Goal: Information Seeking & Learning: Learn about a topic

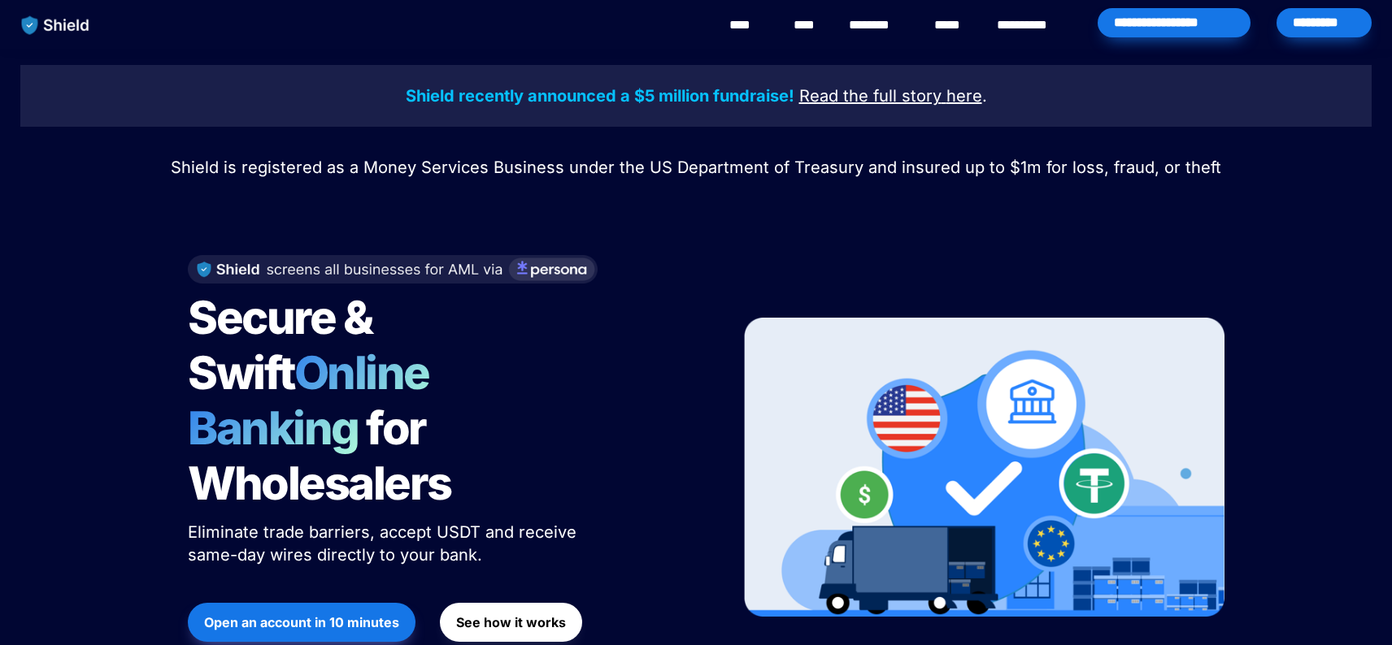
click at [72, 27] on img "main navigation" at bounding box center [56, 25] width 84 height 34
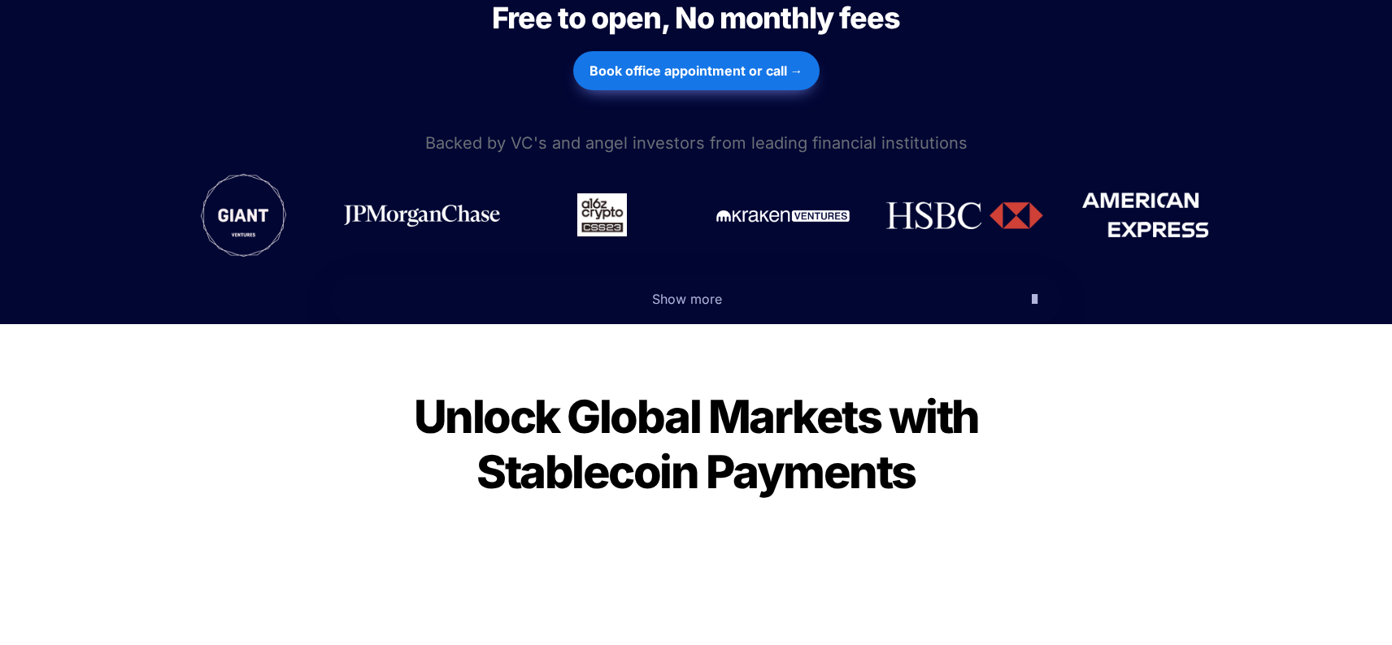
scroll to position [967, 0]
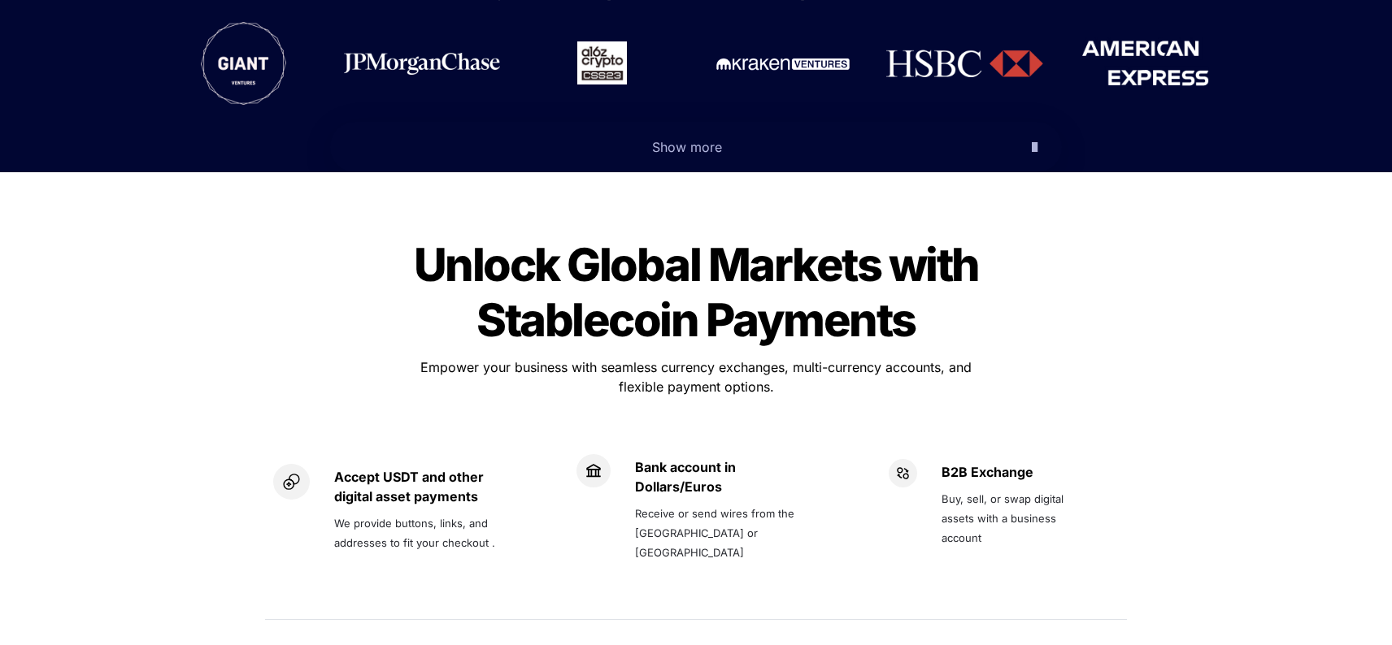
click at [755, 134] on p "Show more" at bounding box center [686, 147] width 664 height 26
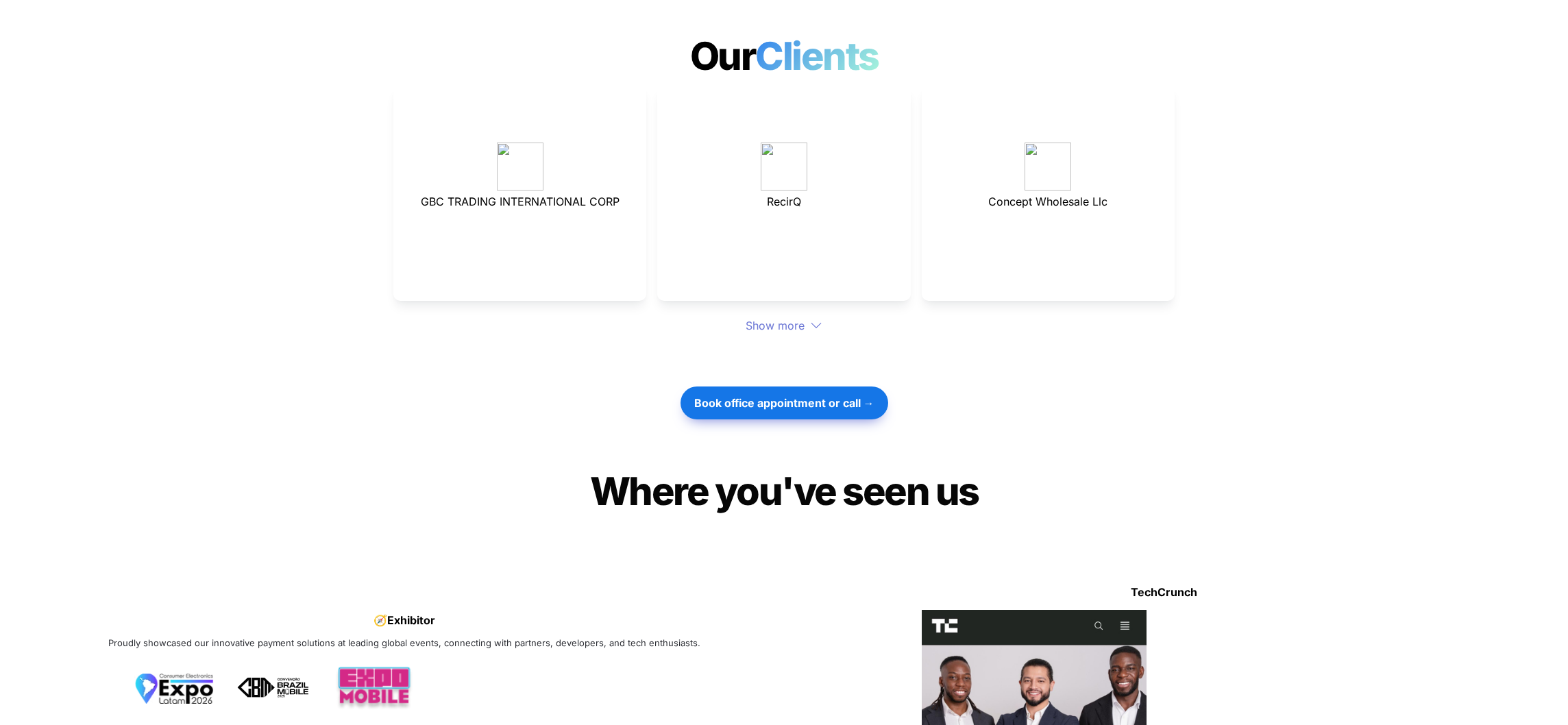
scroll to position [4159, 0]
click at [749, 335] on div at bounding box center [783, 357] width 480 height 46
click at [760, 318] on div "Show more" at bounding box center [784, 326] width 781 height 17
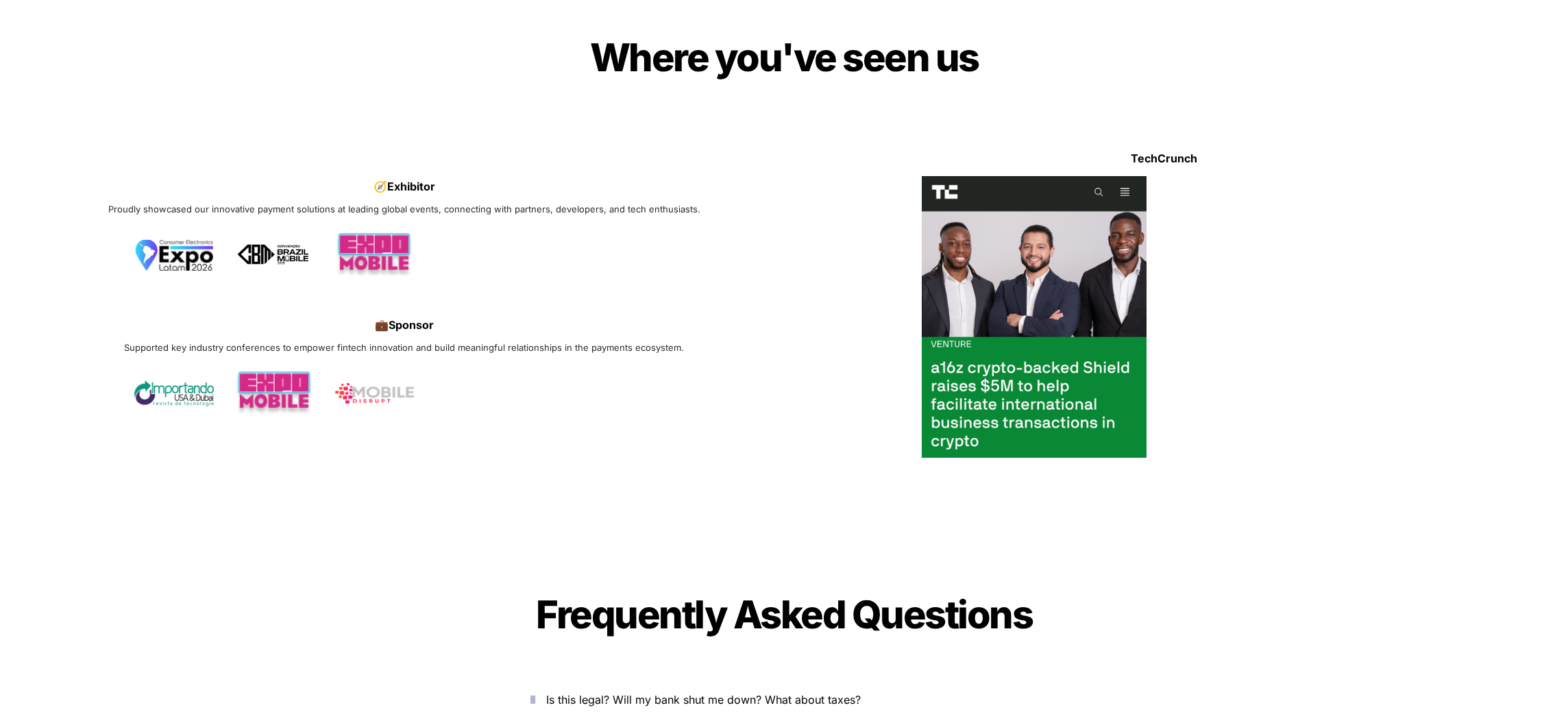
scroll to position [5377, 0]
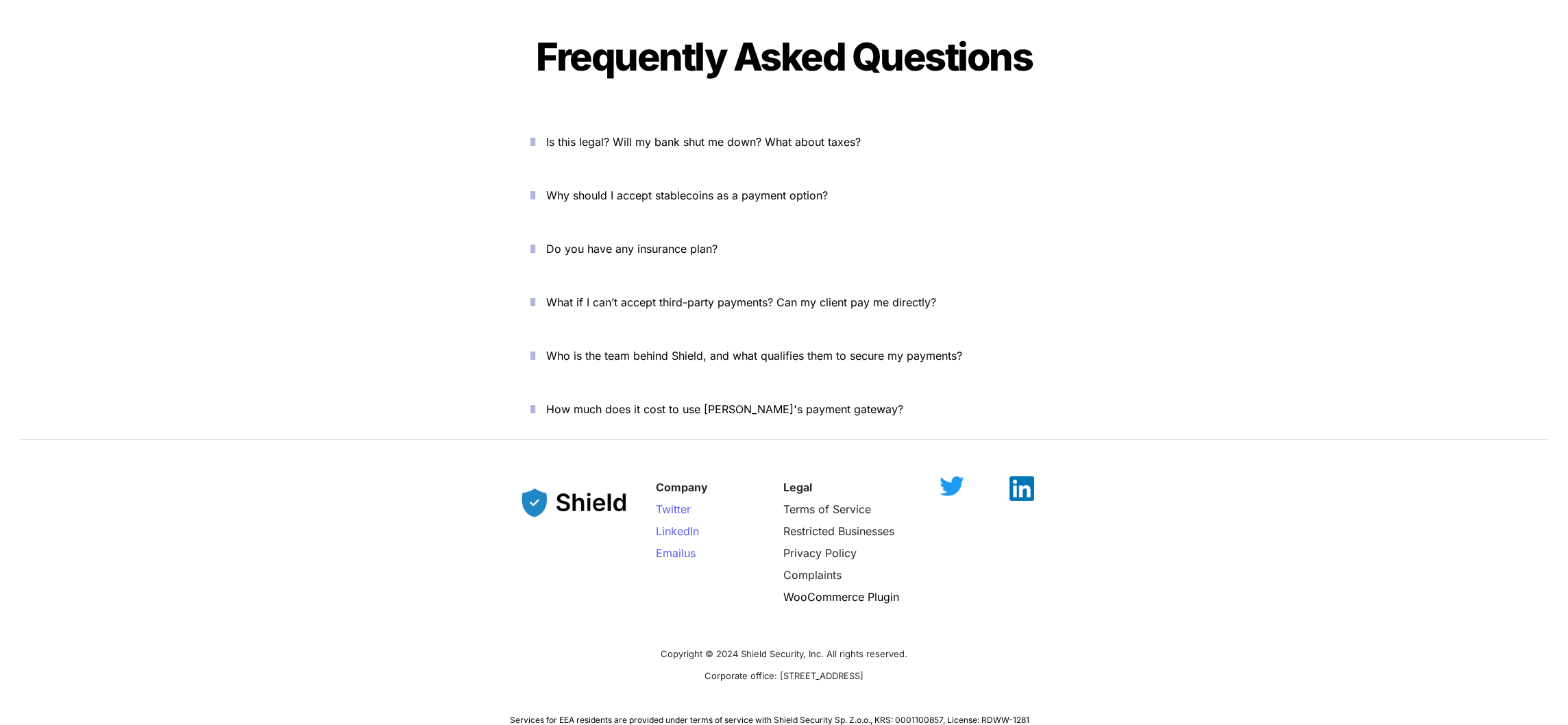
click at [738, 295] on span "What if I can’t accept third-party payments? Can my client pay me directly?" at bounding box center [741, 302] width 390 height 13
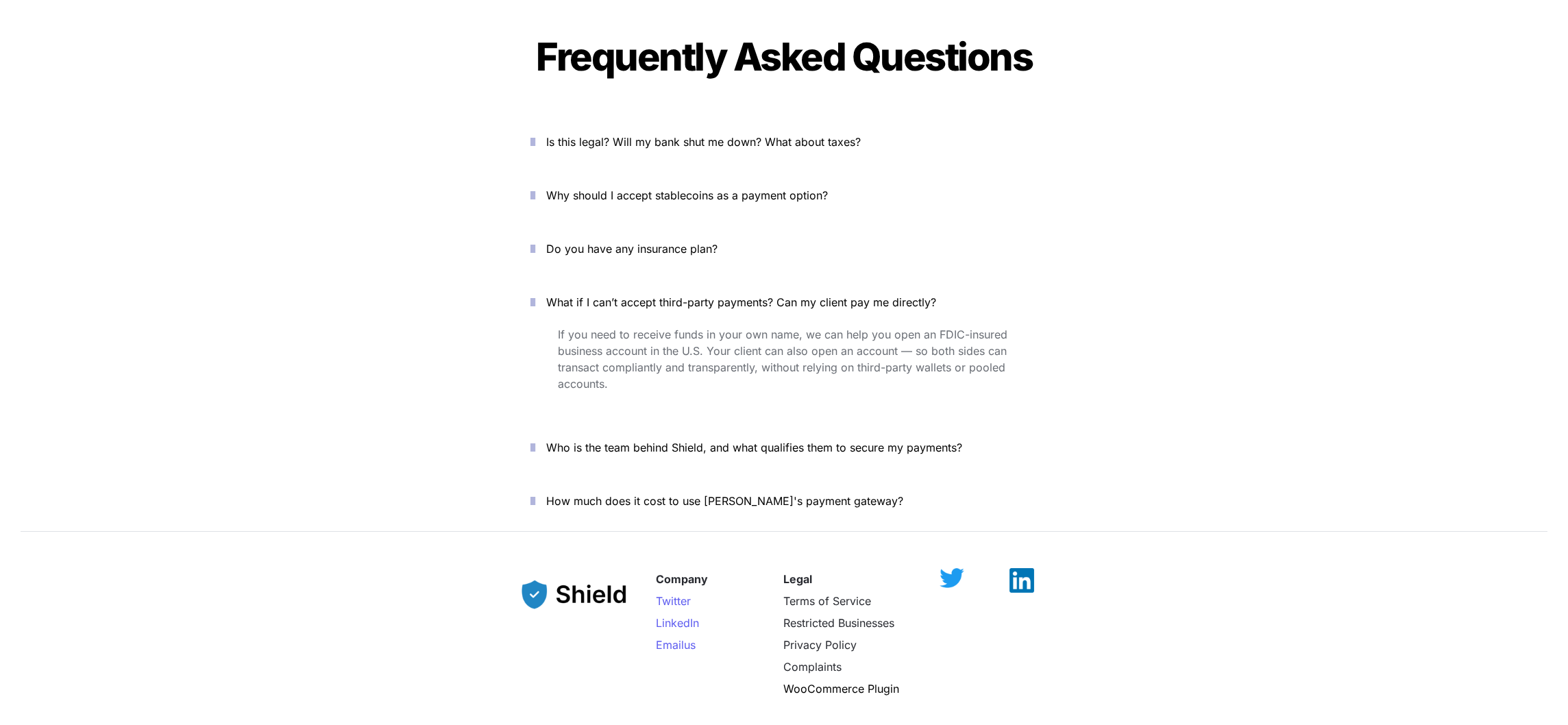
click at [738, 295] on span "What if I can’t accept third-party payments? Can my client pay me directly?" at bounding box center [741, 302] width 390 height 13
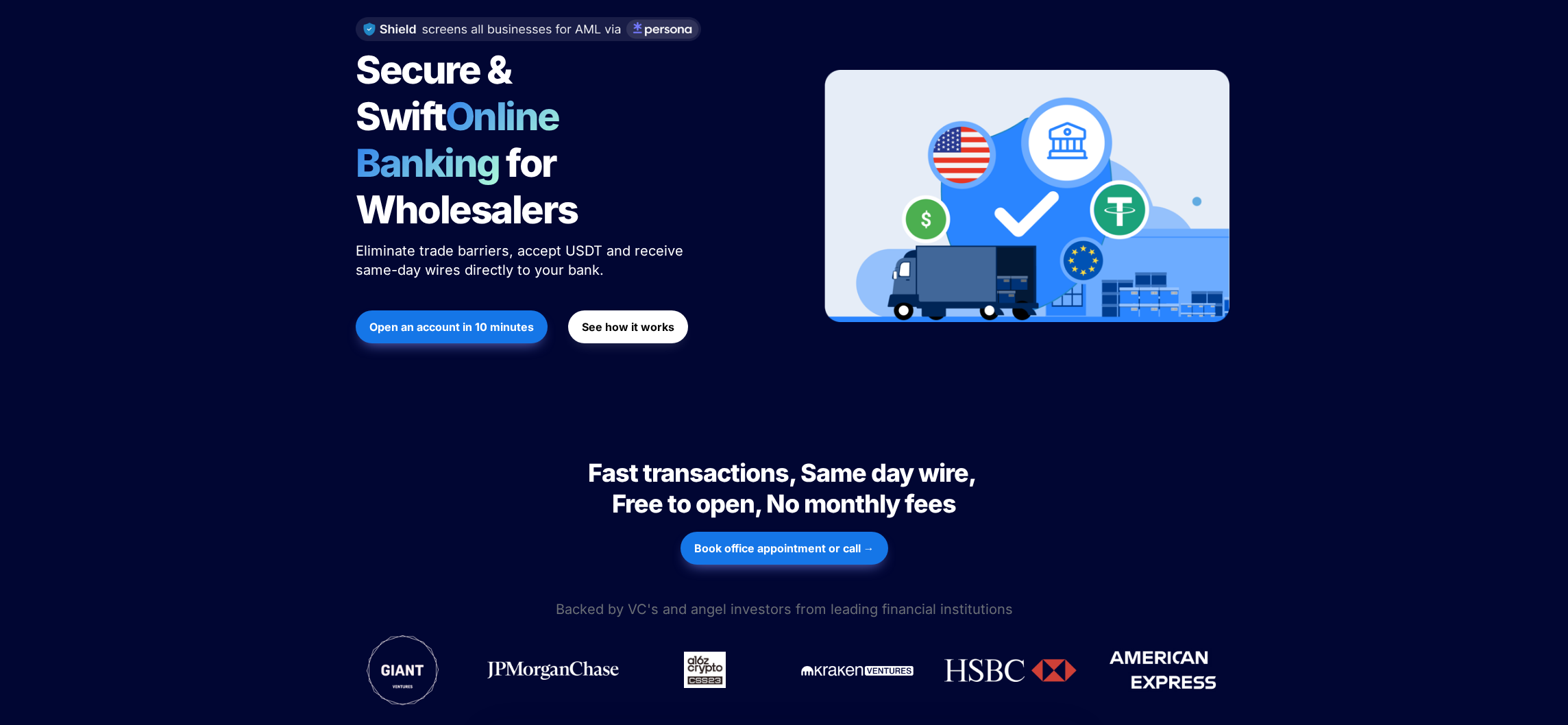
scroll to position [0, 0]
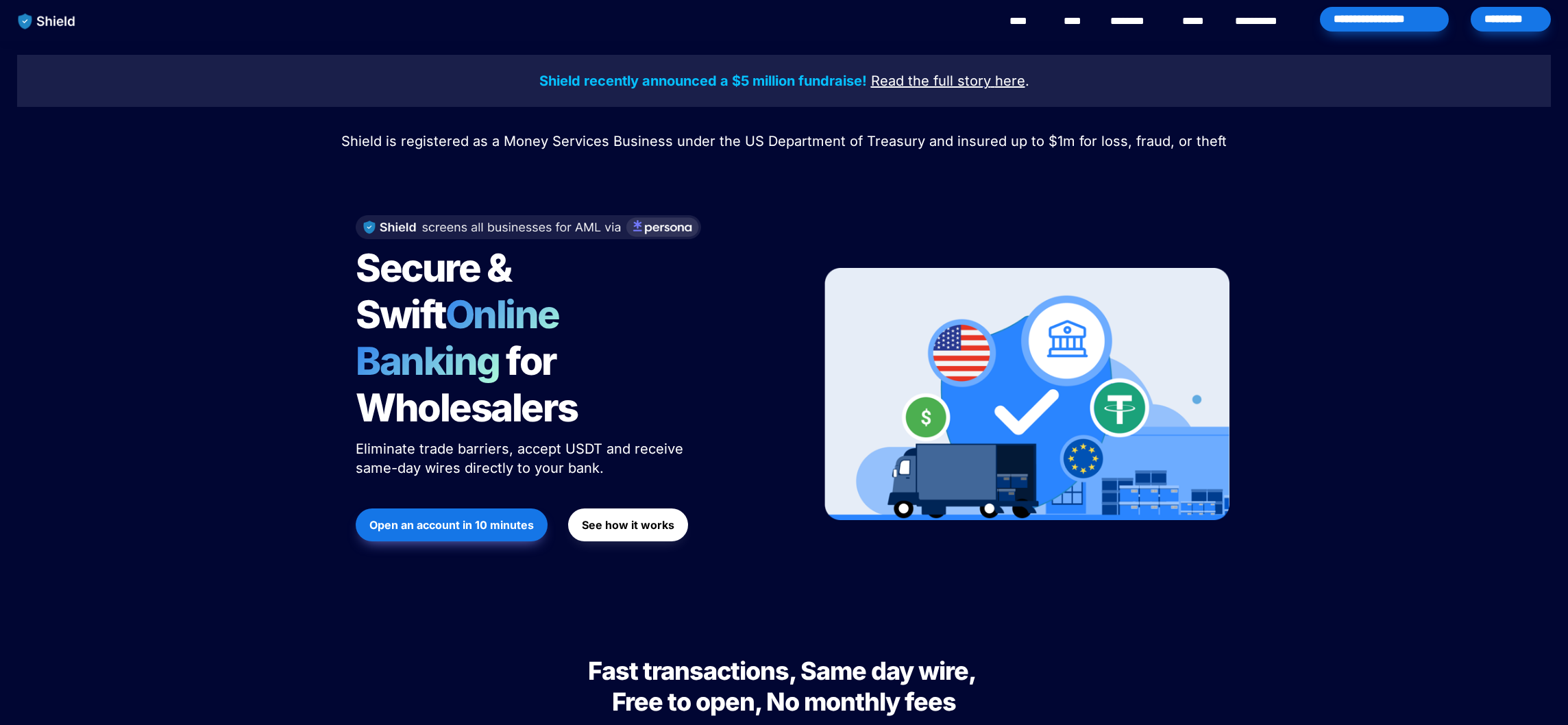
click at [985, 89] on u "Read the full story" at bounding box center [931, 81] width 120 height 17
click at [1115, 20] on link "********" at bounding box center [1135, 21] width 49 height 17
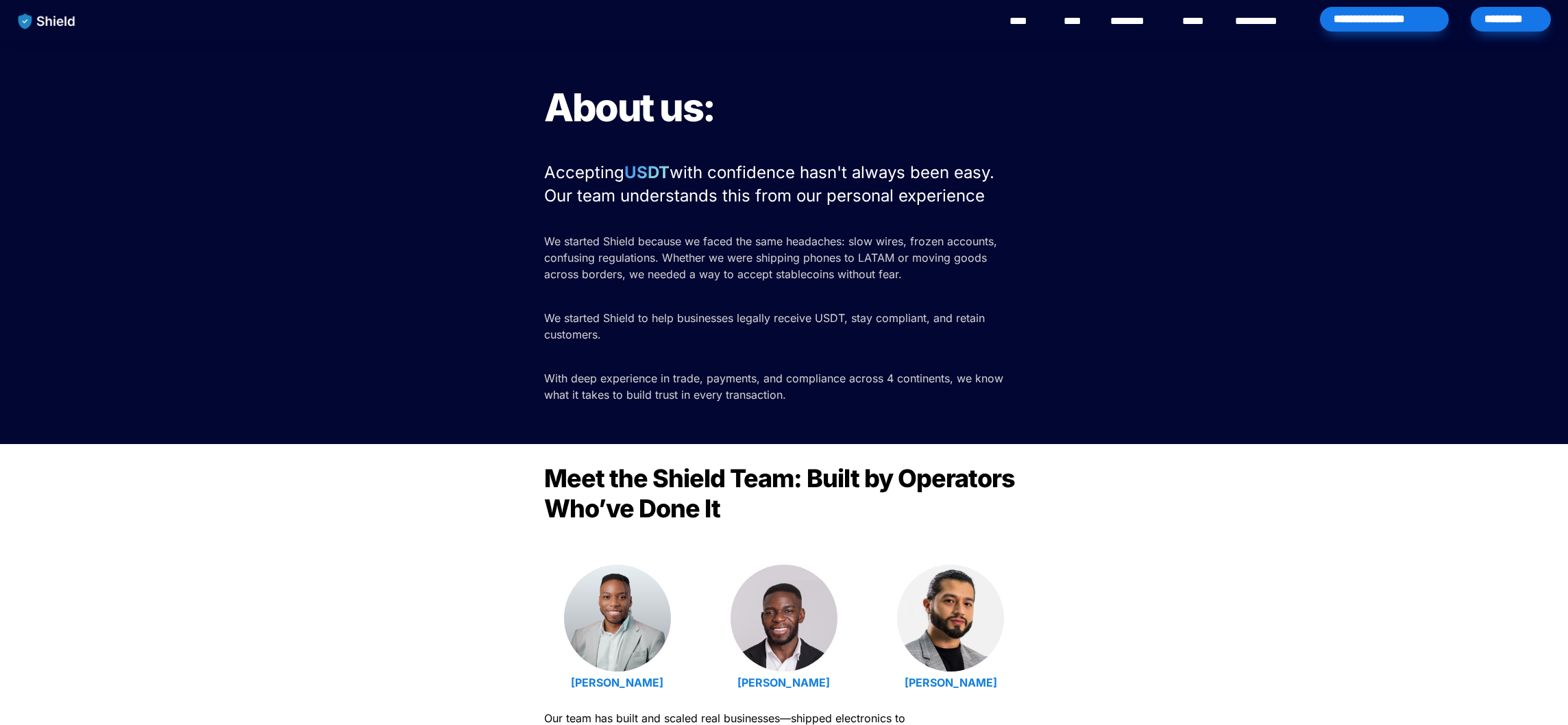
click at [1084, 21] on link "****" at bounding box center [1076, 21] width 24 height 17
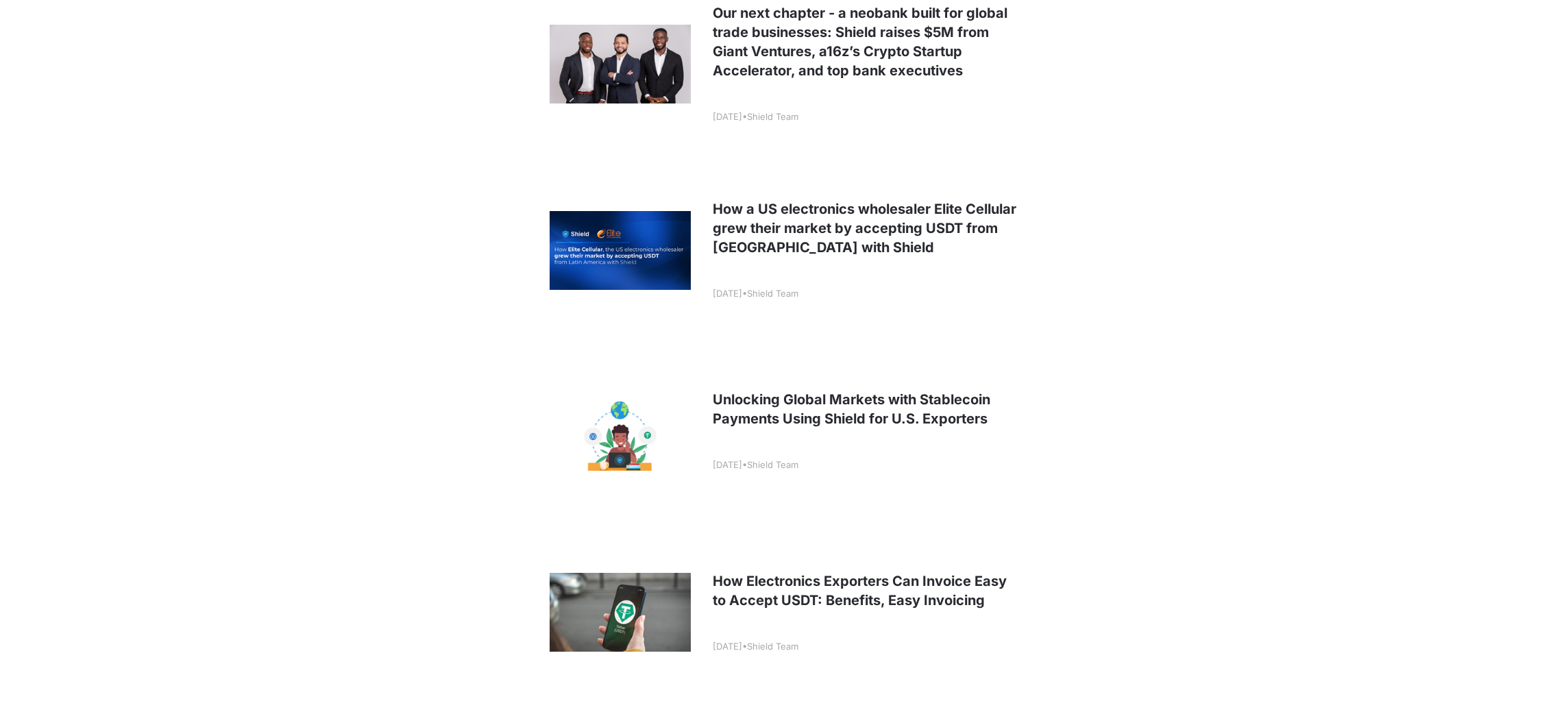
scroll to position [475, 0]
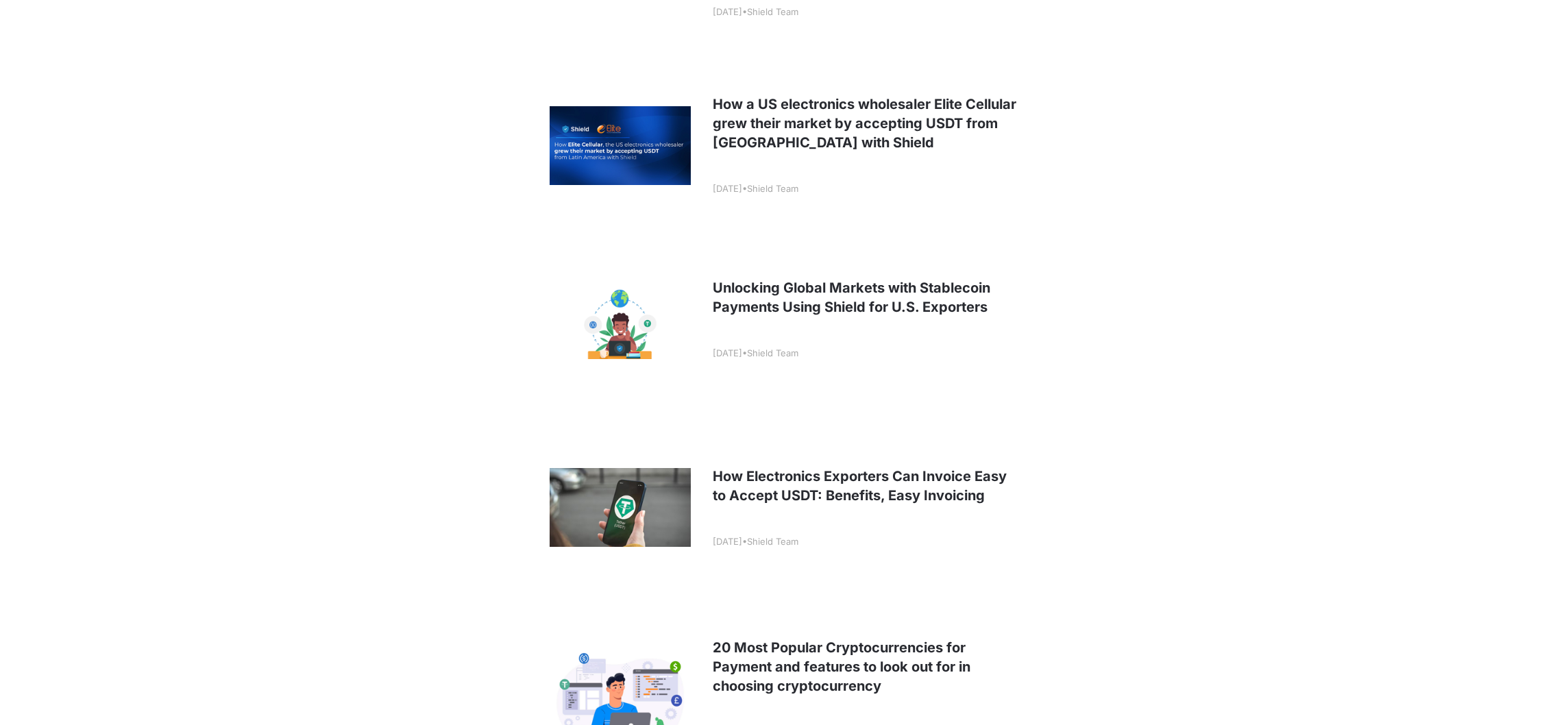
click at [803, 347] on link at bounding box center [784, 320] width 507 height 170
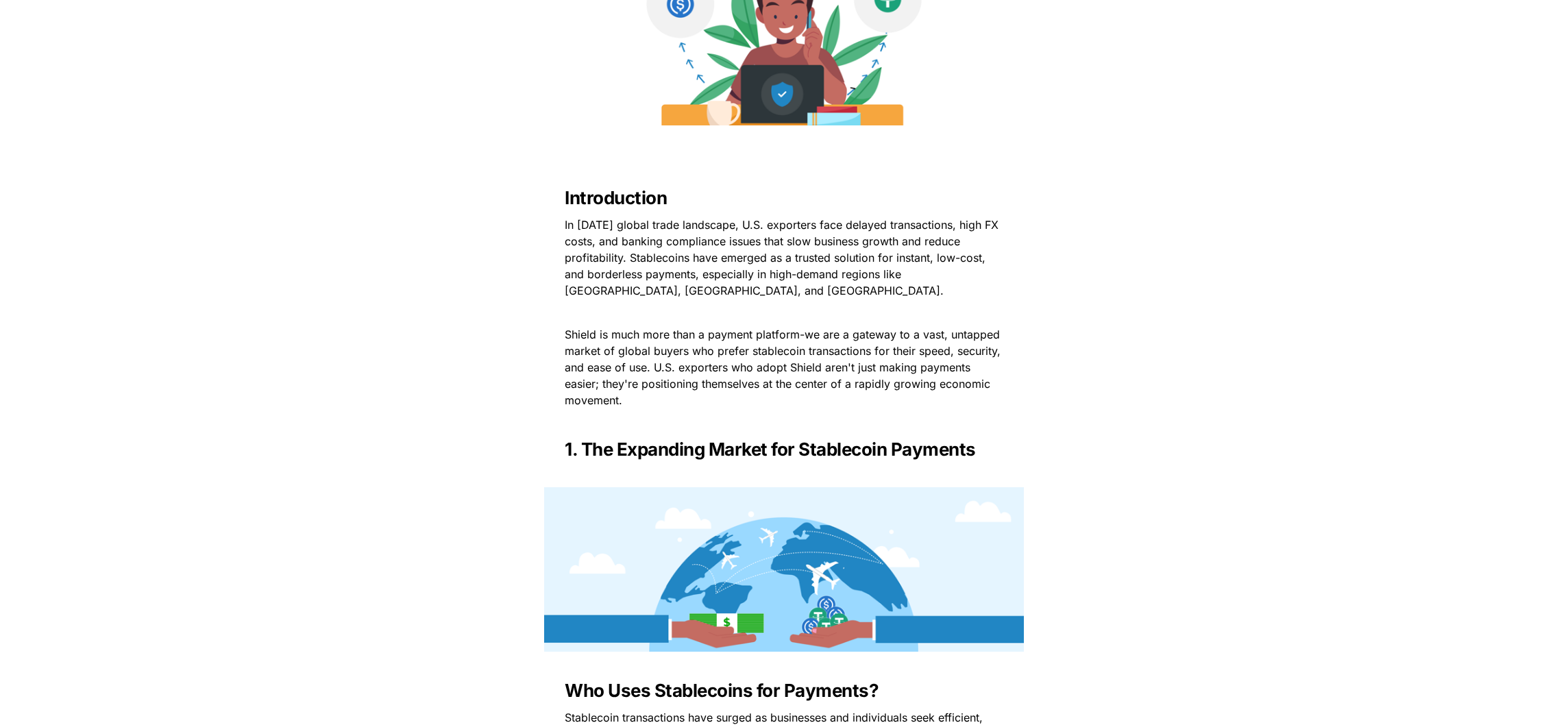
scroll to position [716, 0]
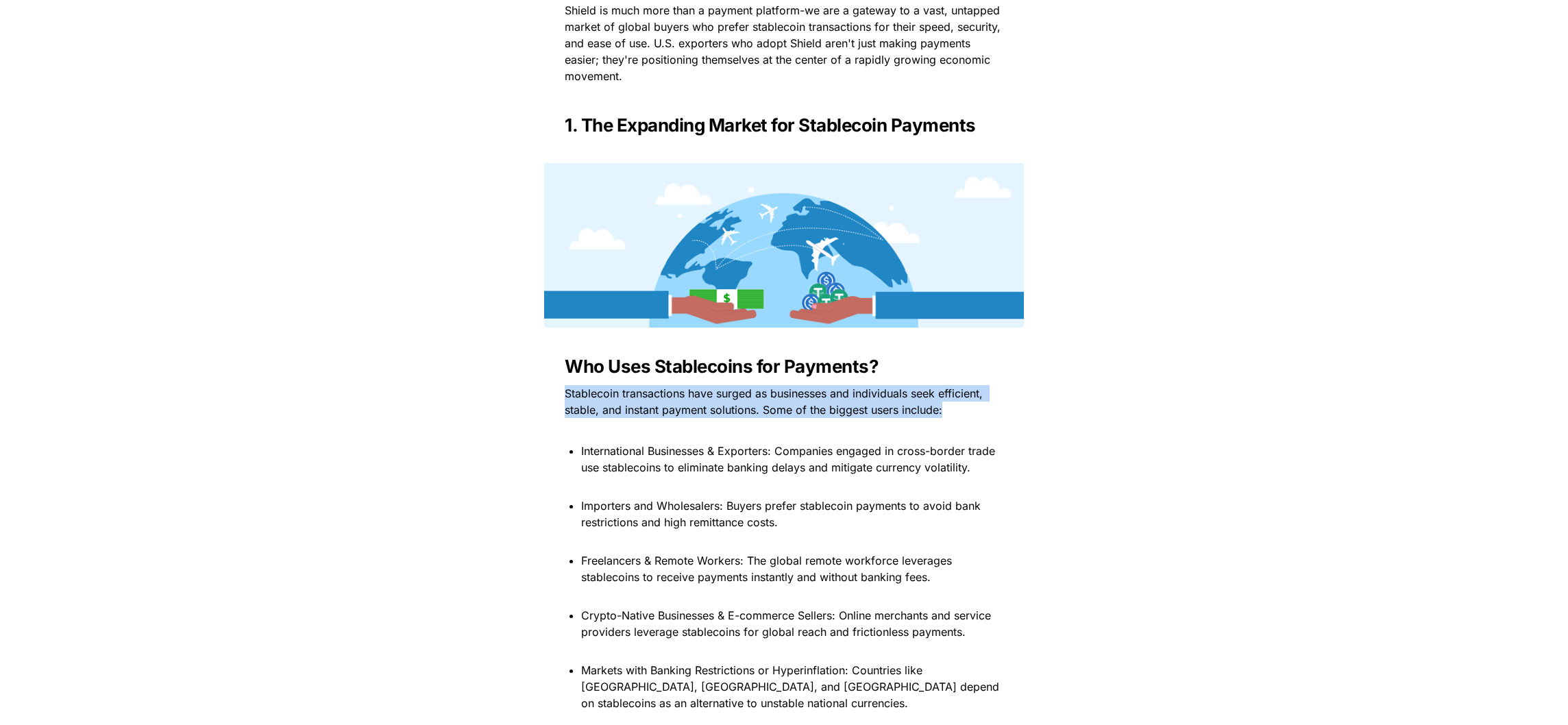
drag, startPoint x: 798, startPoint y: 379, endPoint x: 798, endPoint y: 442, distance: 63.0
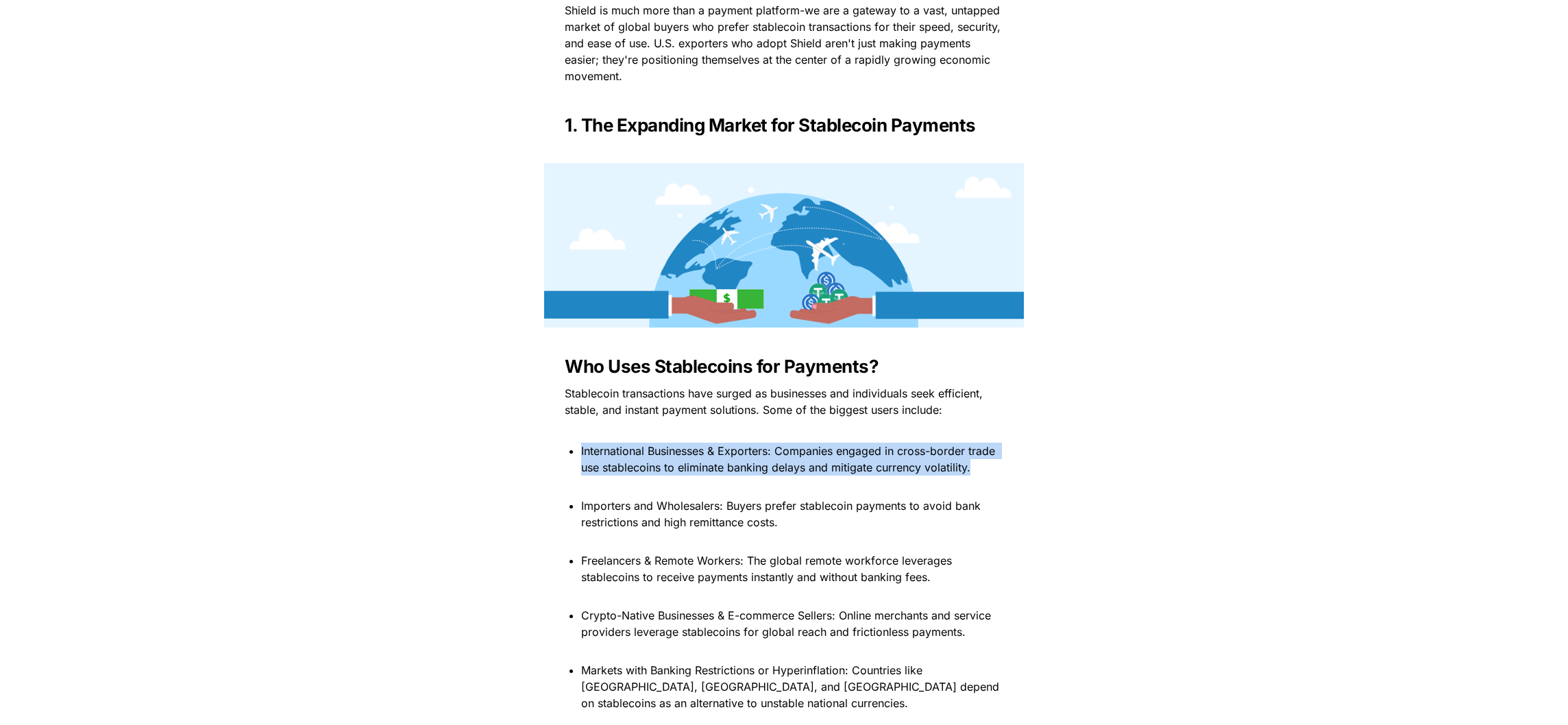
drag, startPoint x: 798, startPoint y: 442, endPoint x: 798, endPoint y: 481, distance: 39.0
click at [798, 481] on p at bounding box center [783, 486] width 480 height 22
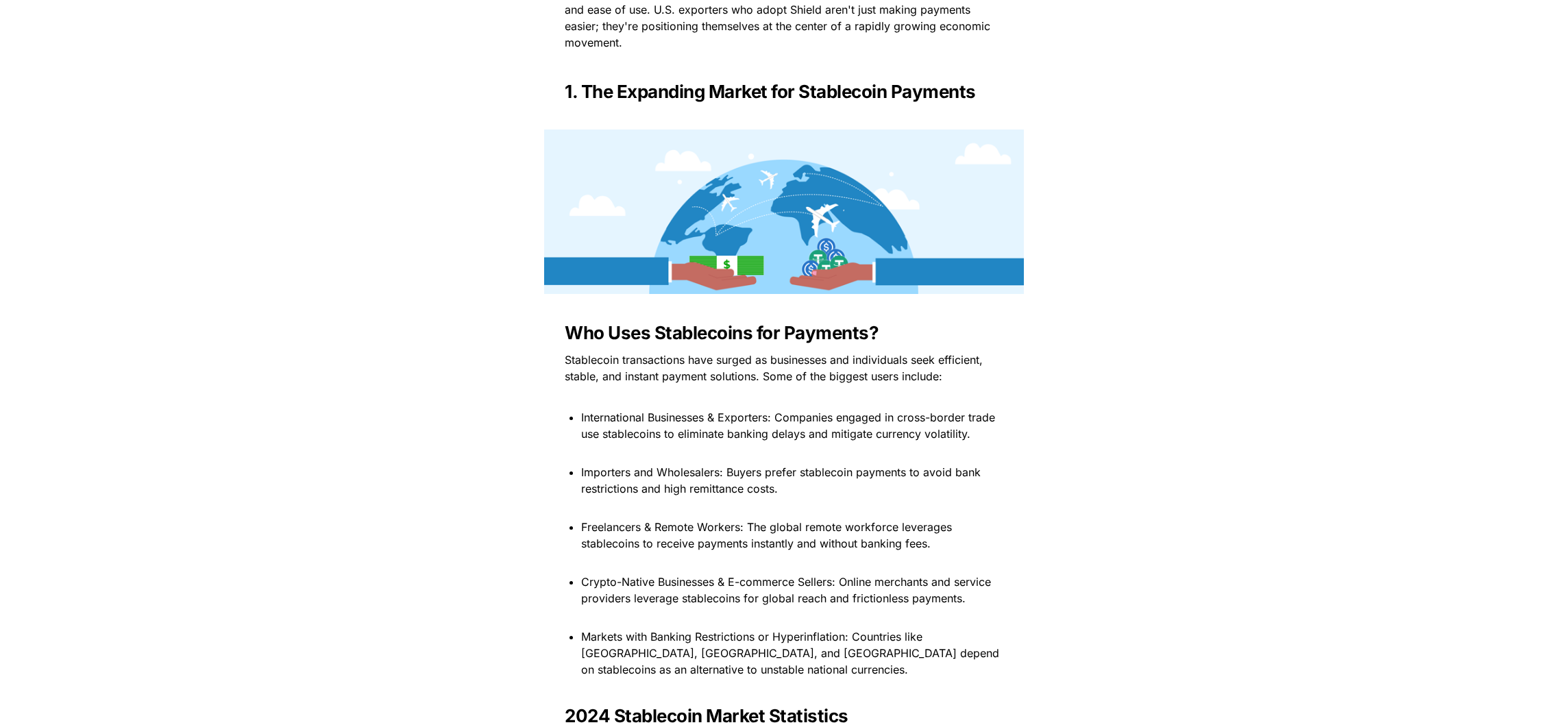
scroll to position [824, 0]
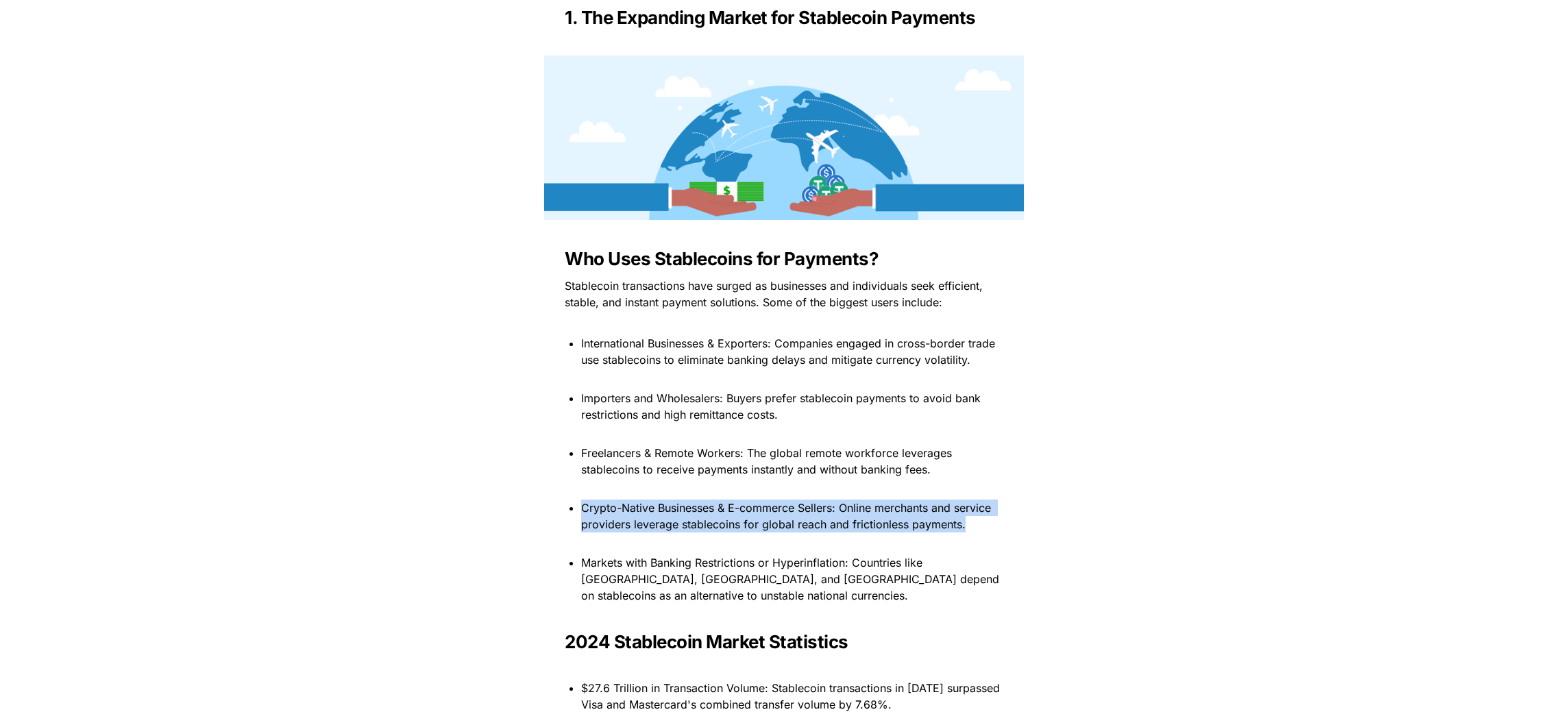
drag, startPoint x: 780, startPoint y: 555, endPoint x: 779, endPoint y: 488, distance: 67.0
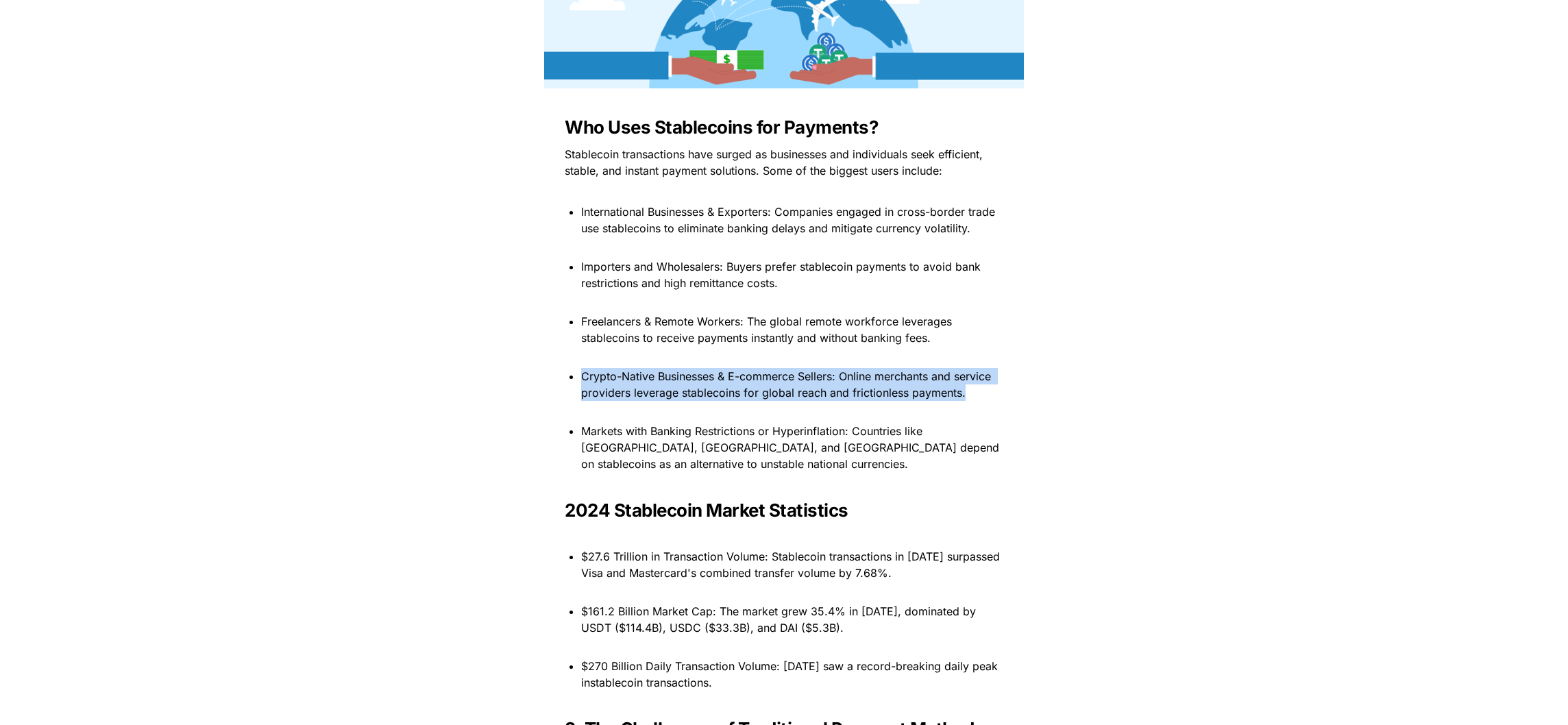
click at [779, 488] on p at bounding box center [783, 483] width 480 height 22
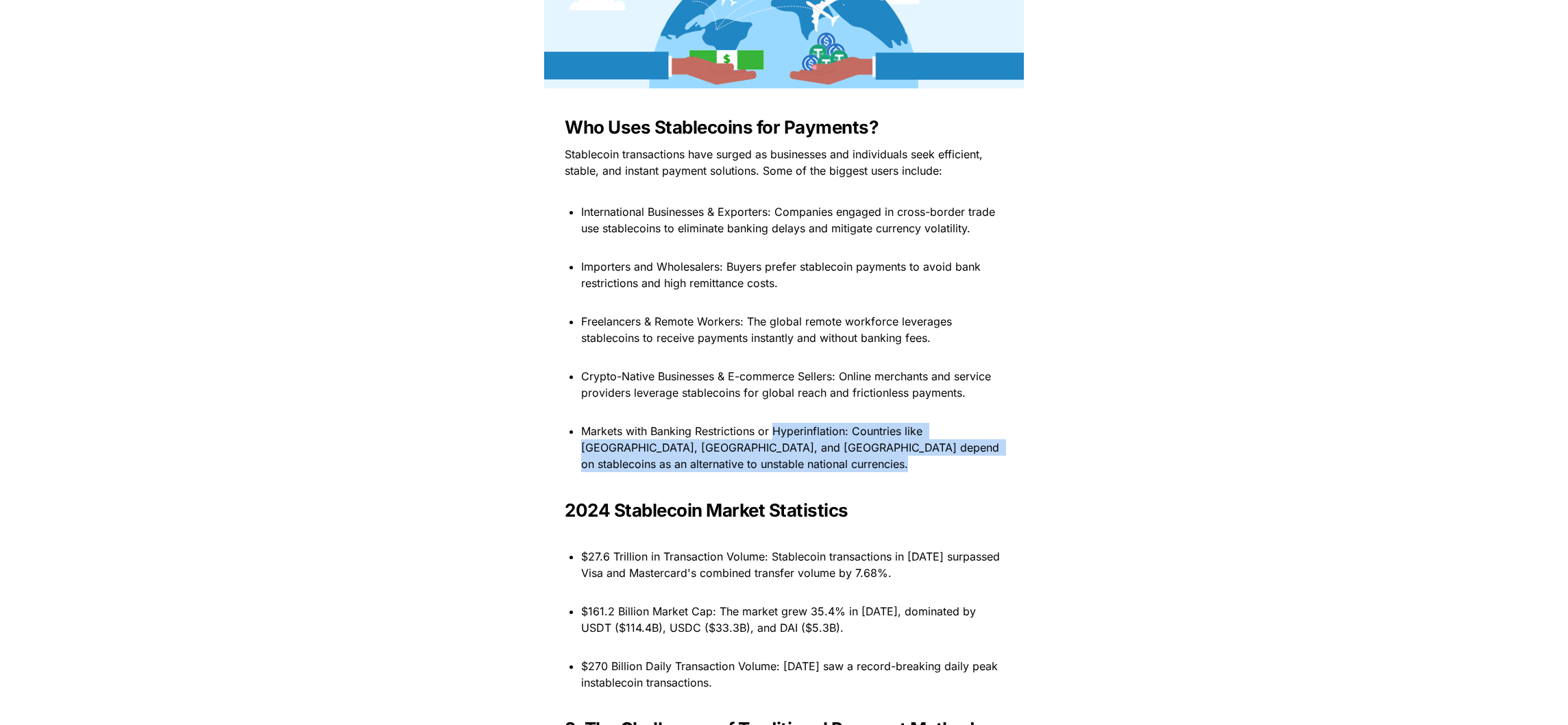
drag, startPoint x: 779, startPoint y: 488, endPoint x: 779, endPoint y: 429, distance: 59.0
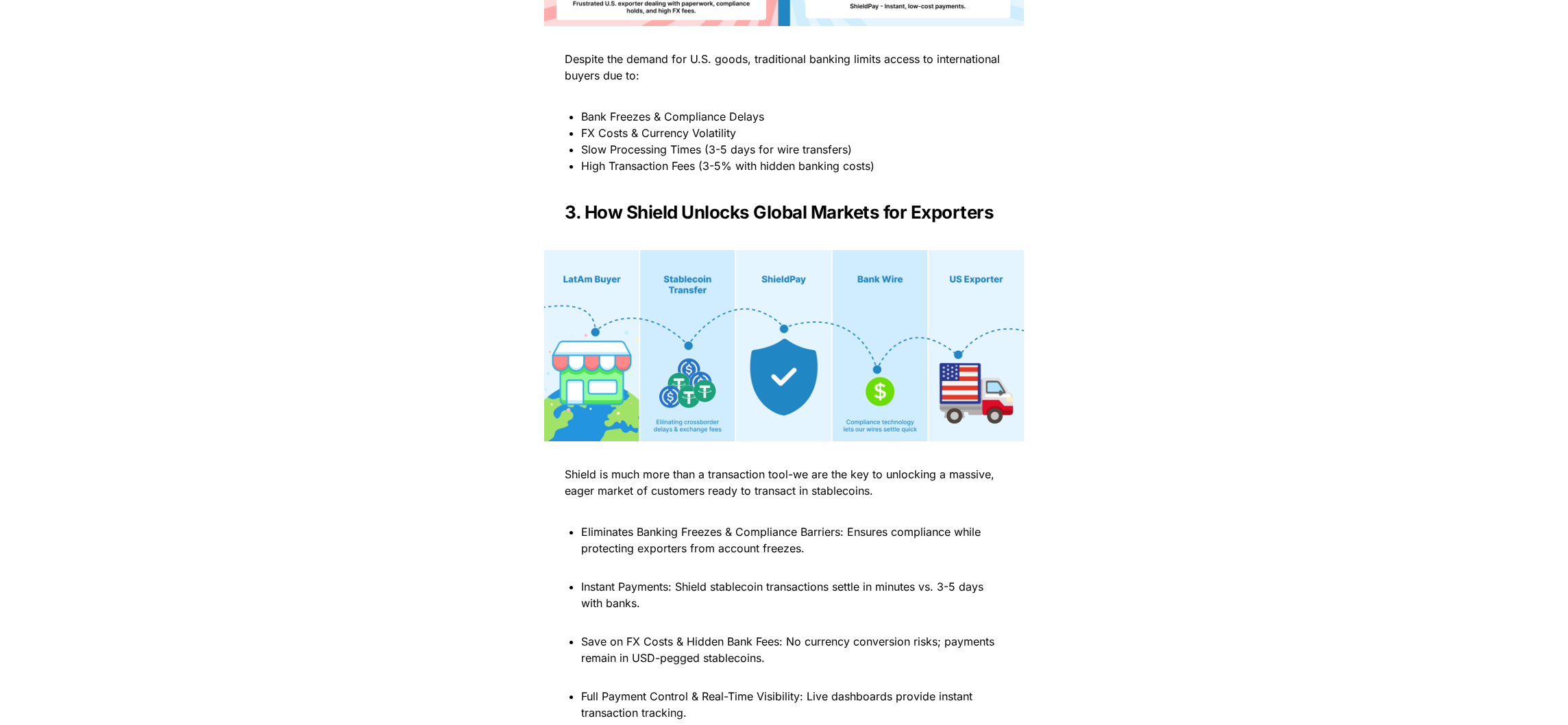
scroll to position [1969, 0]
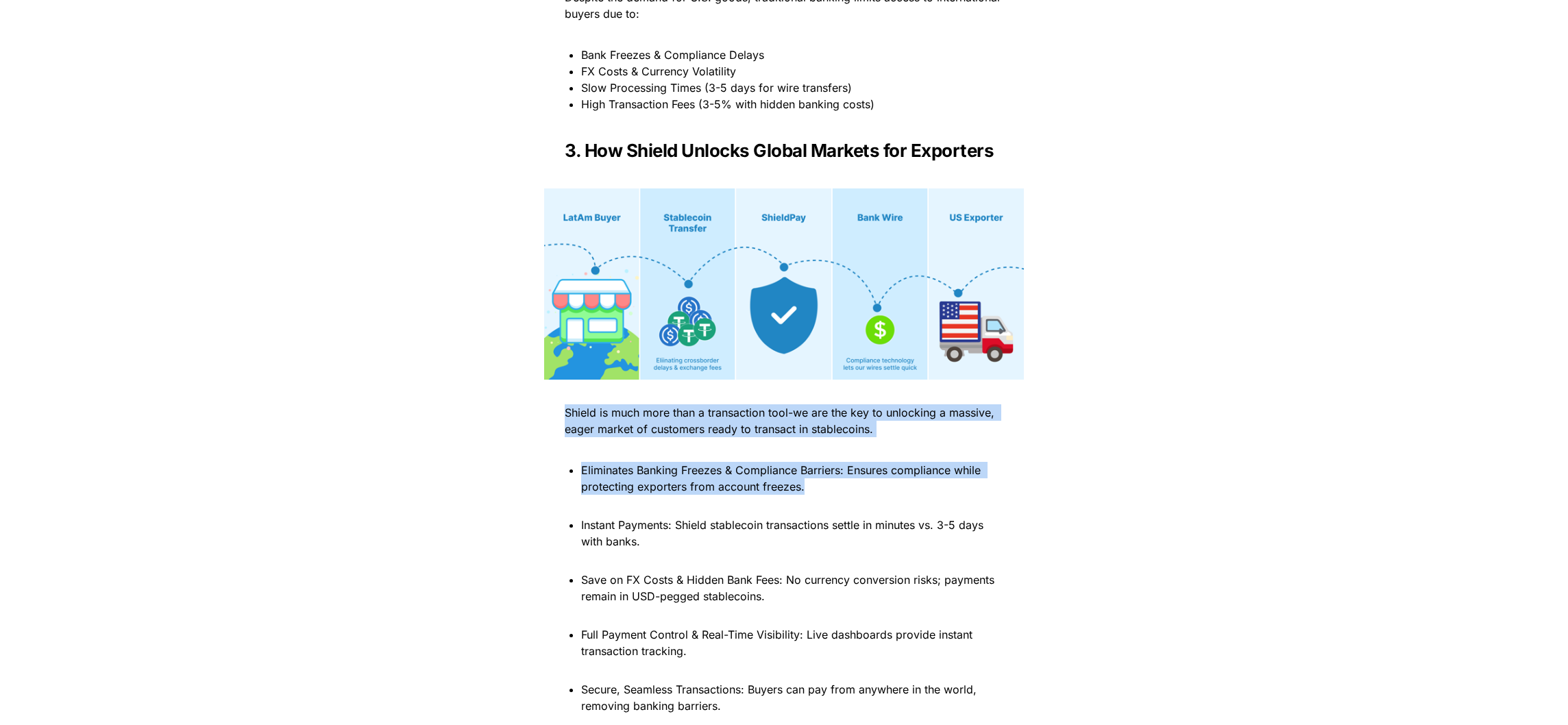
drag, startPoint x: 841, startPoint y: 494, endPoint x: 837, endPoint y: 405, distance: 89.1
click at [847, 517] on p at bounding box center [783, 506] width 480 height 22
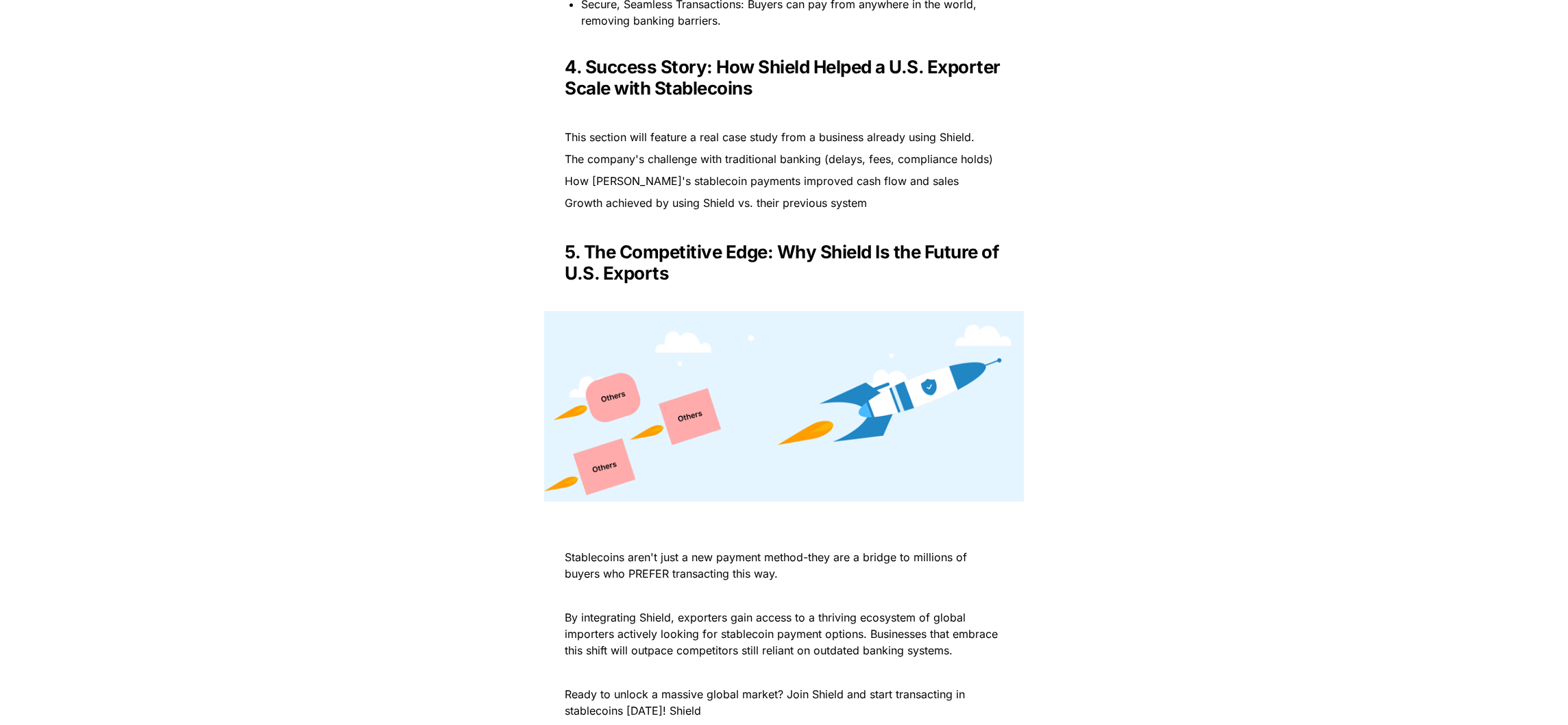
scroll to position [3134, 0]
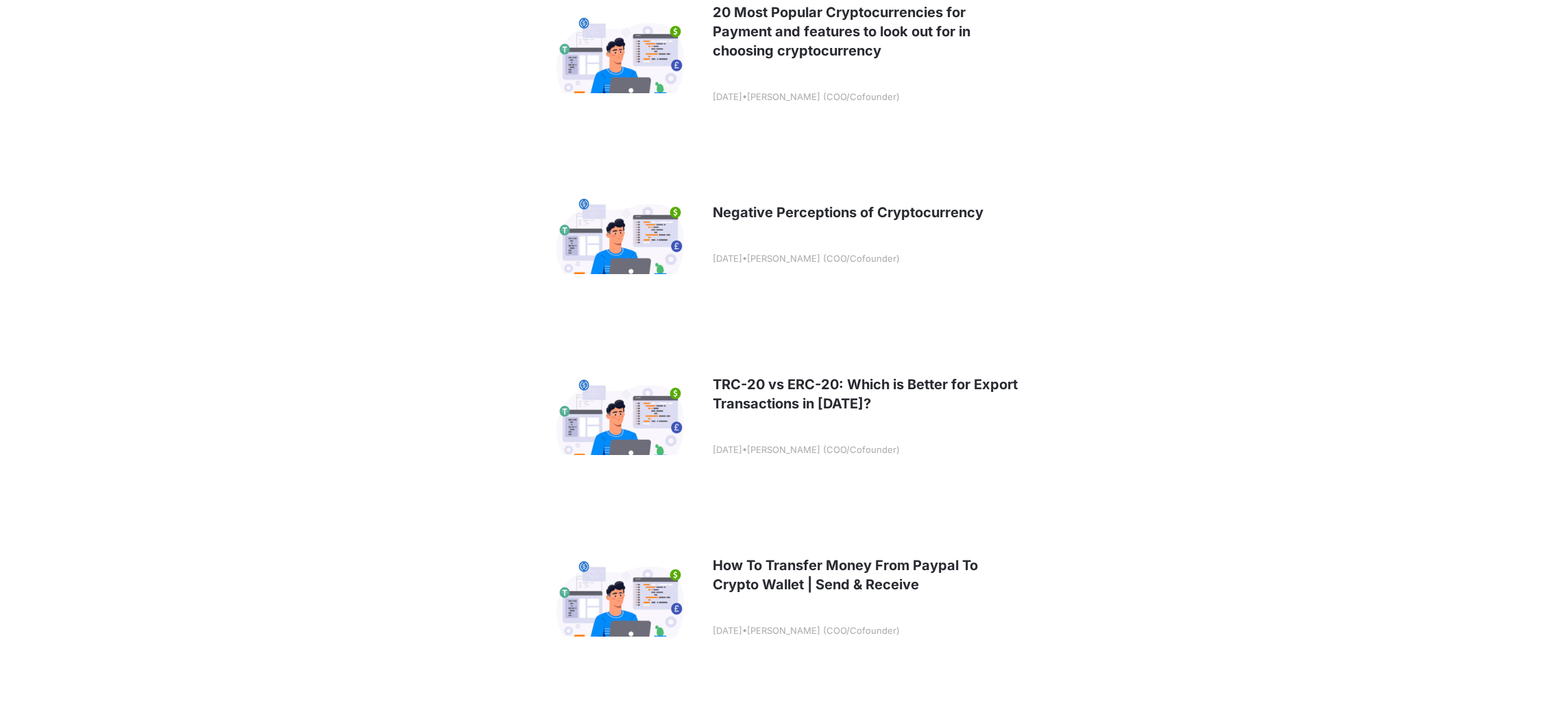
scroll to position [1223, 0]
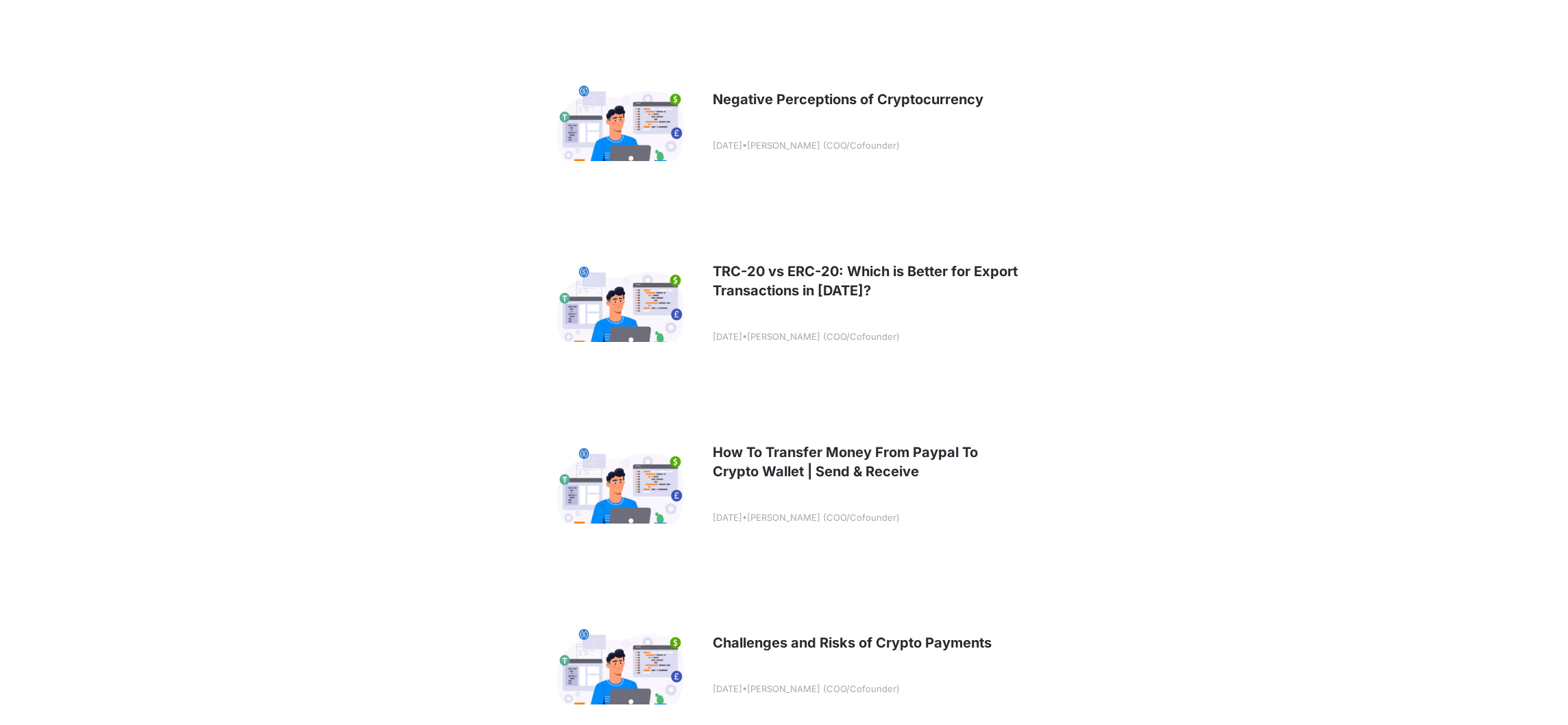
click at [847, 517] on link at bounding box center [784, 484] width 507 height 170
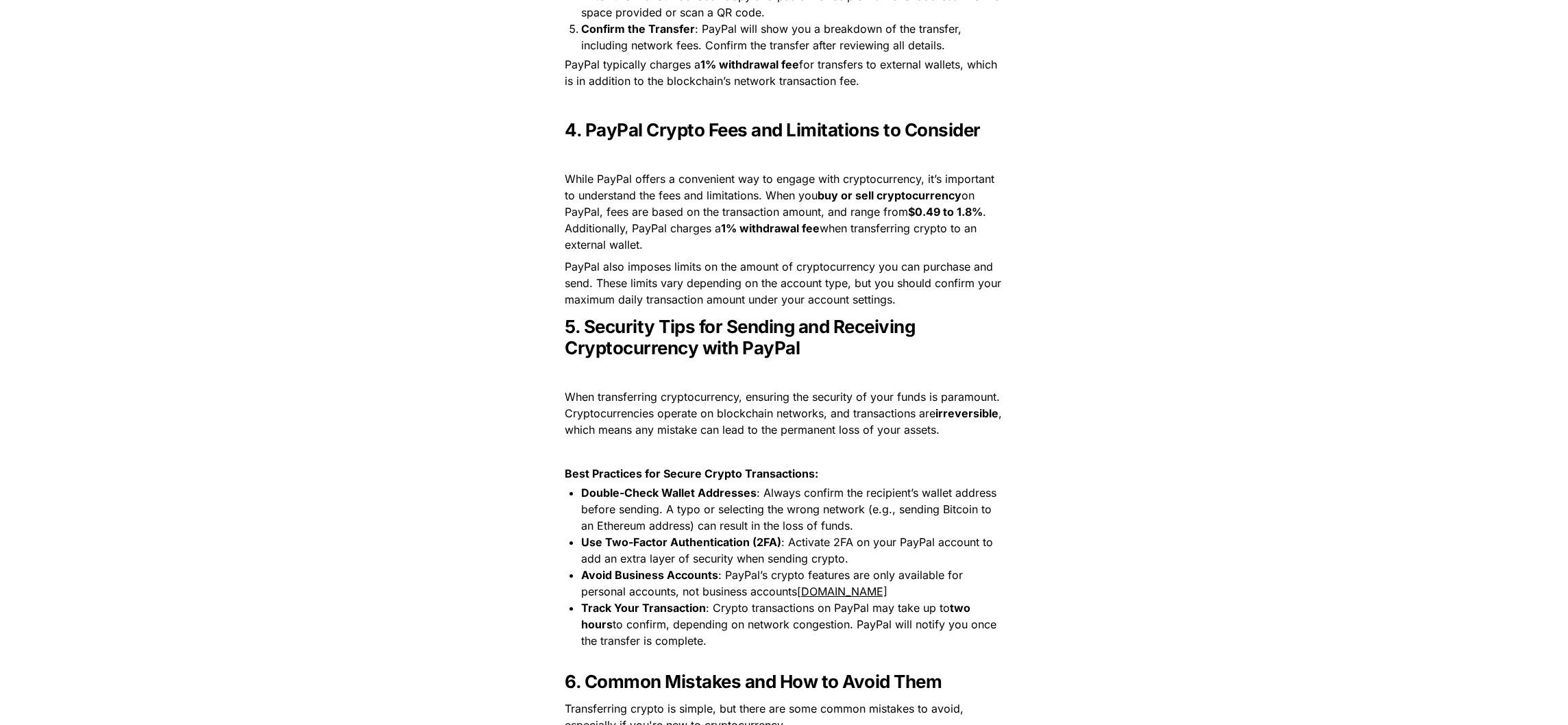
scroll to position [1976, 0]
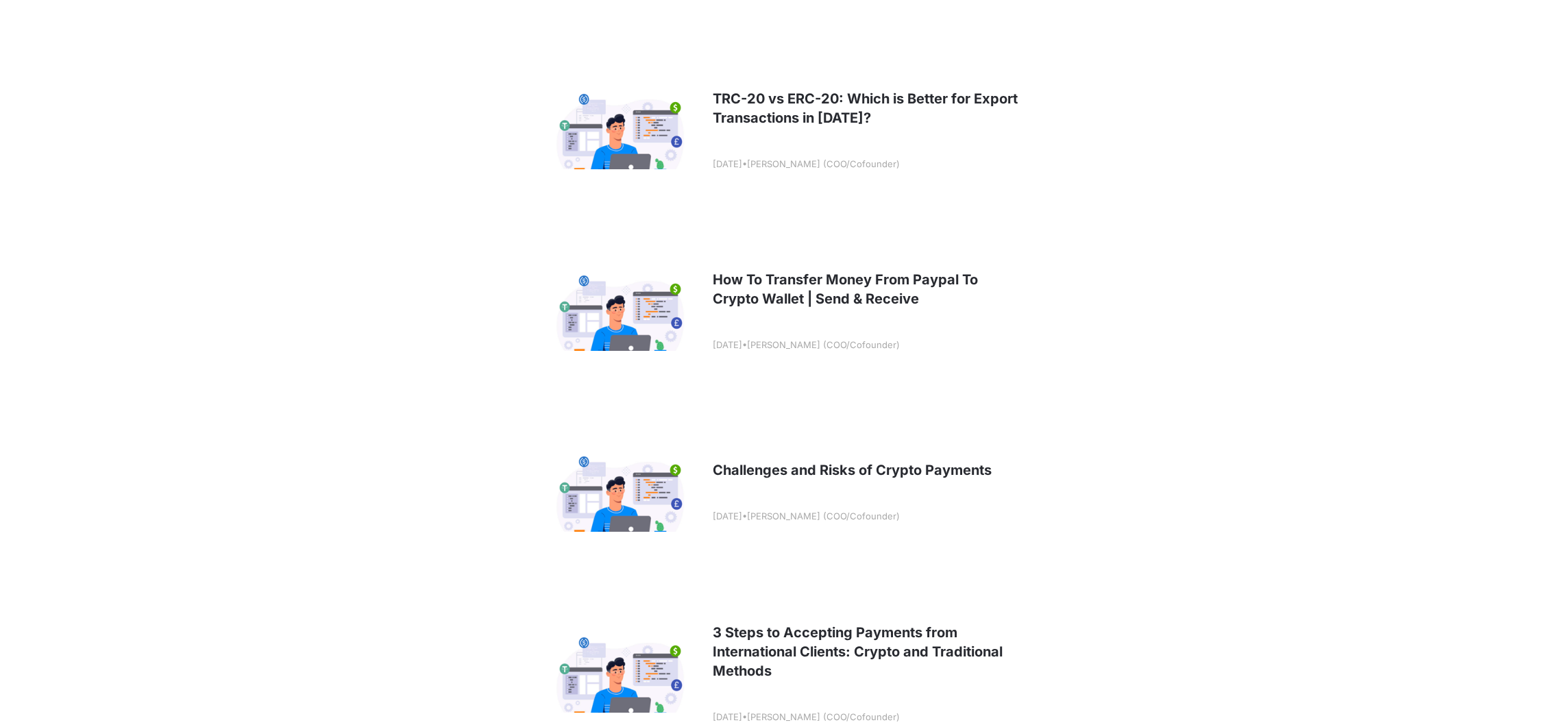
scroll to position [1900, 0]
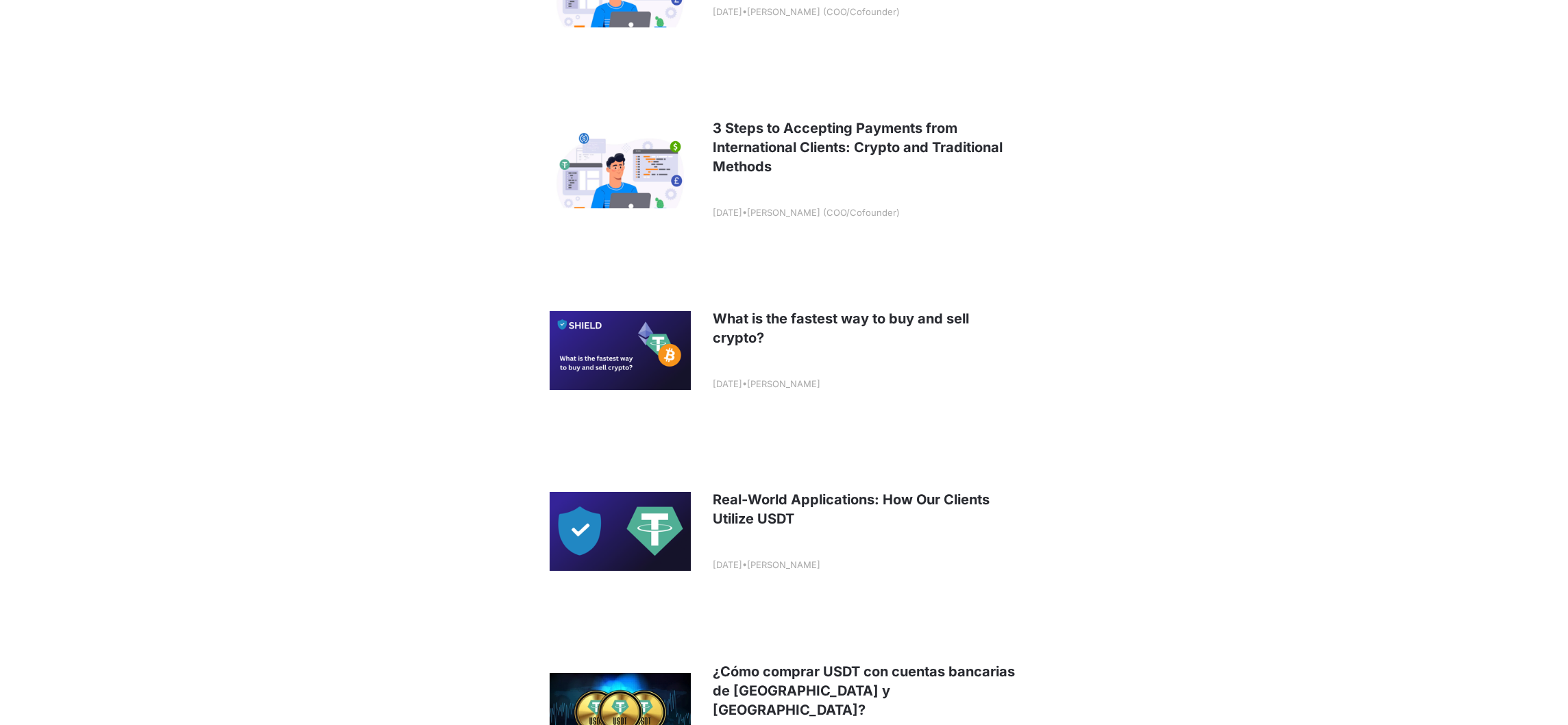
click at [847, 517] on link at bounding box center [784, 531] width 507 height 170
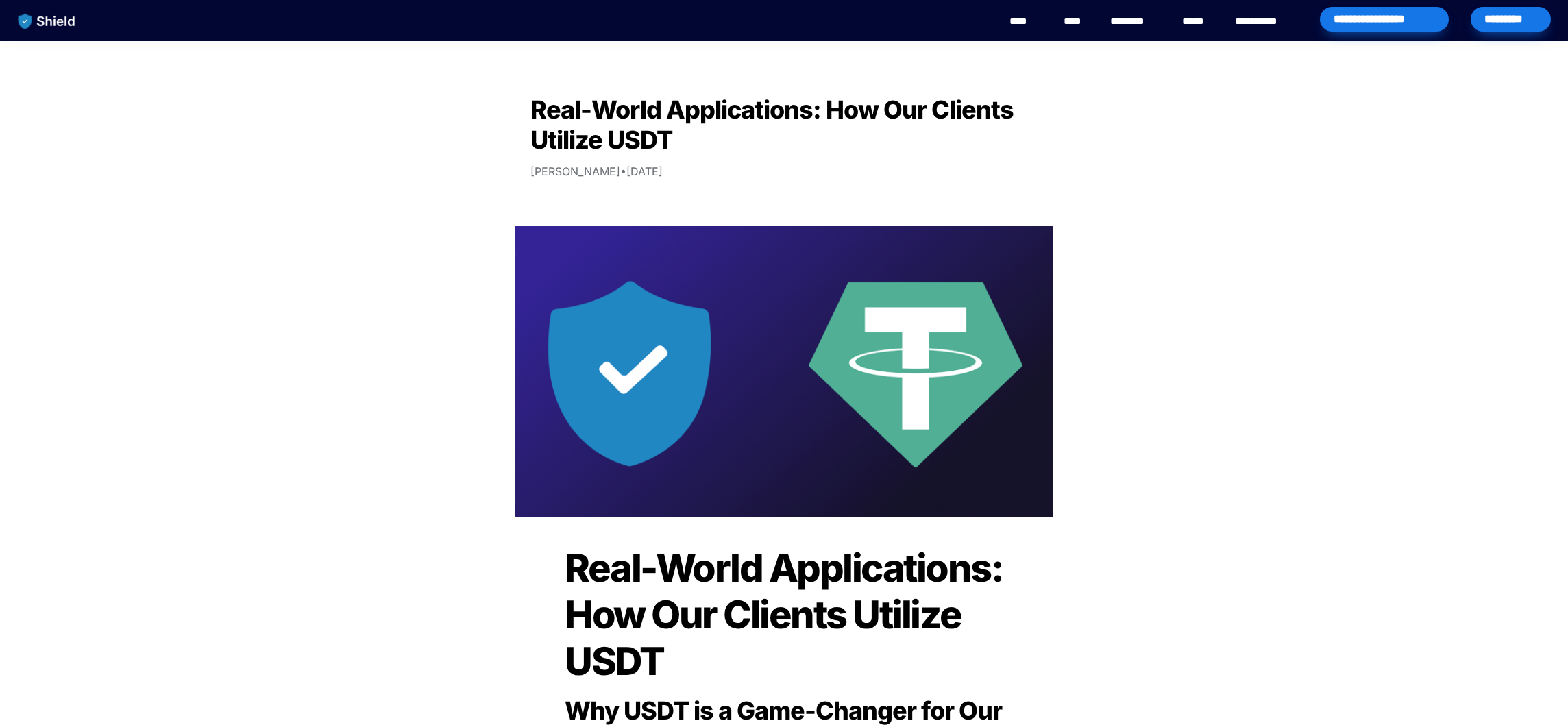
scroll to position [182, 0]
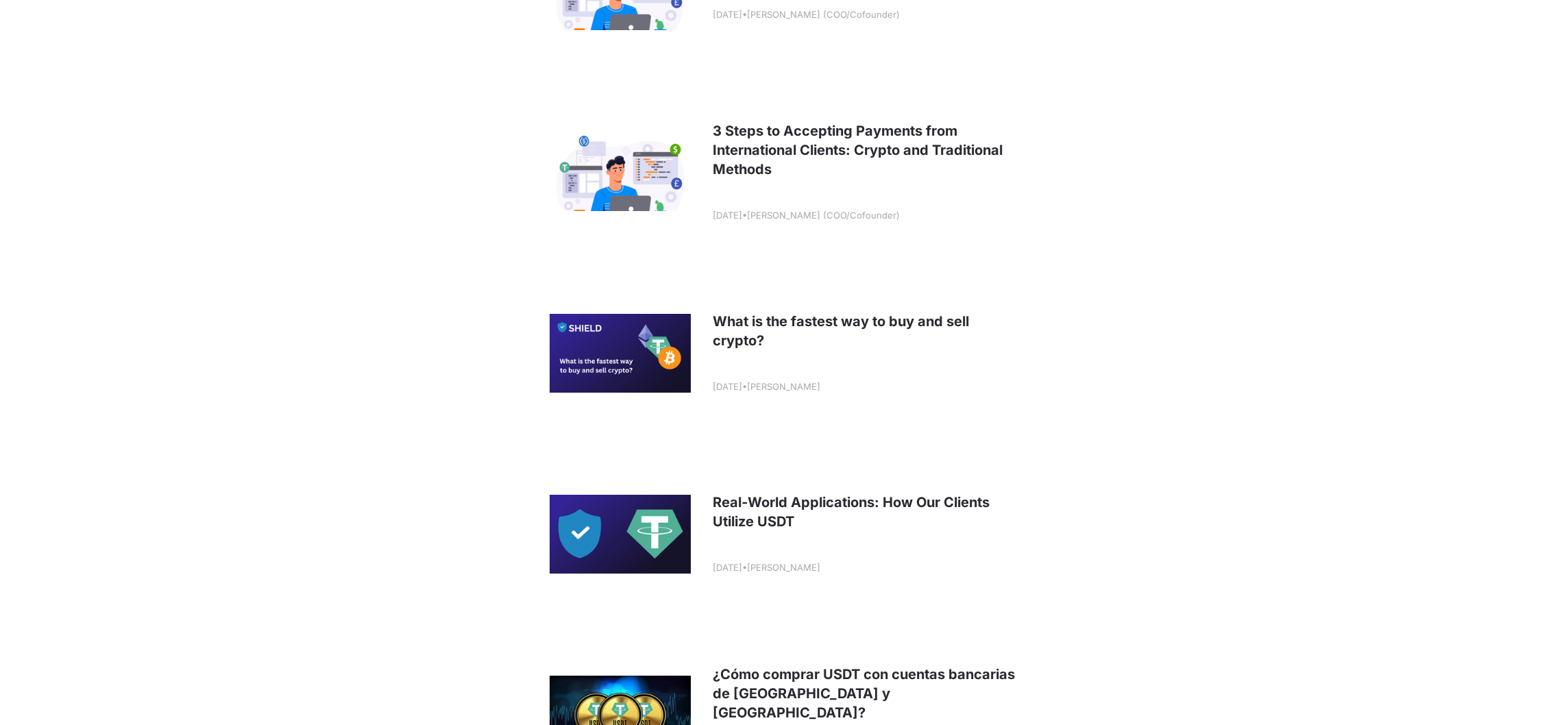
scroll to position [2412, 0]
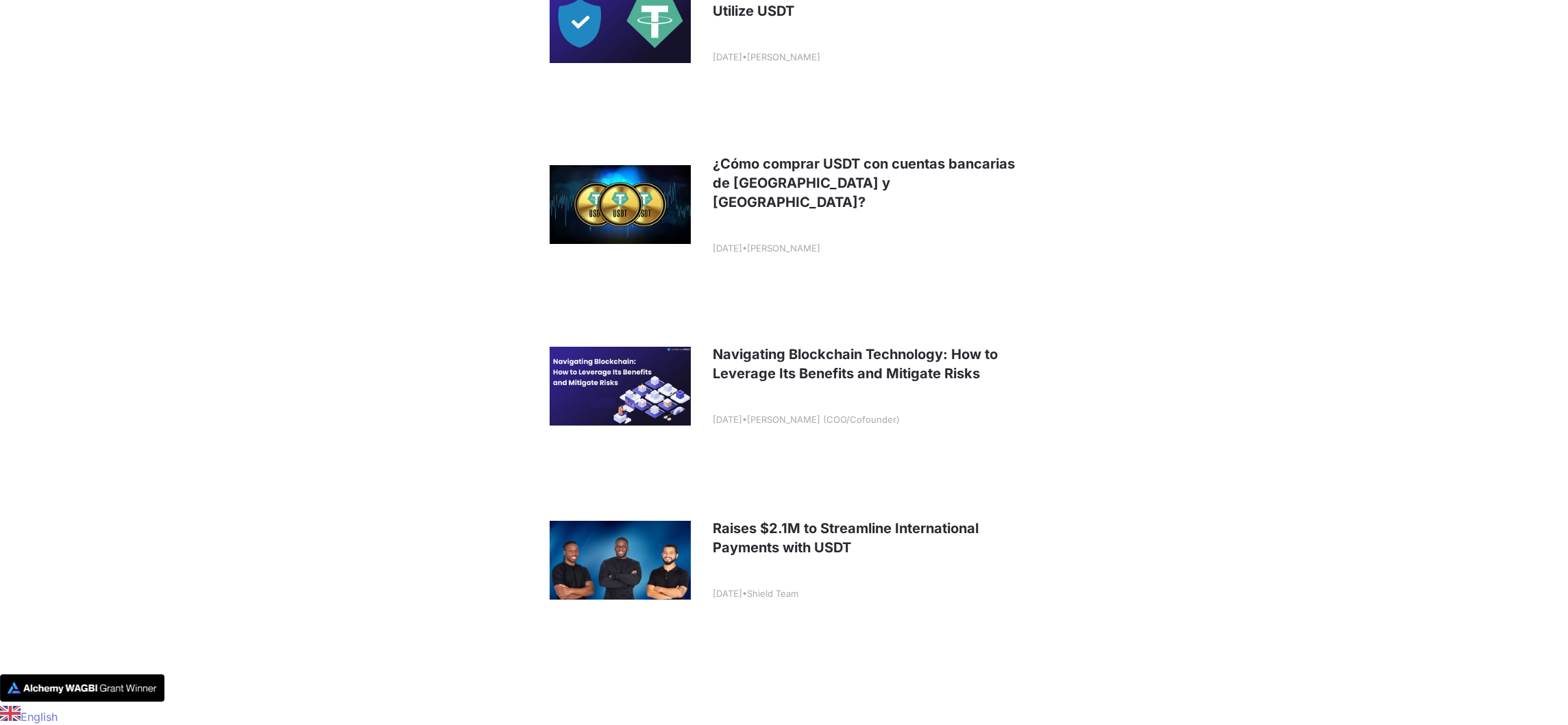
click at [803, 545] on link at bounding box center [784, 560] width 507 height 170
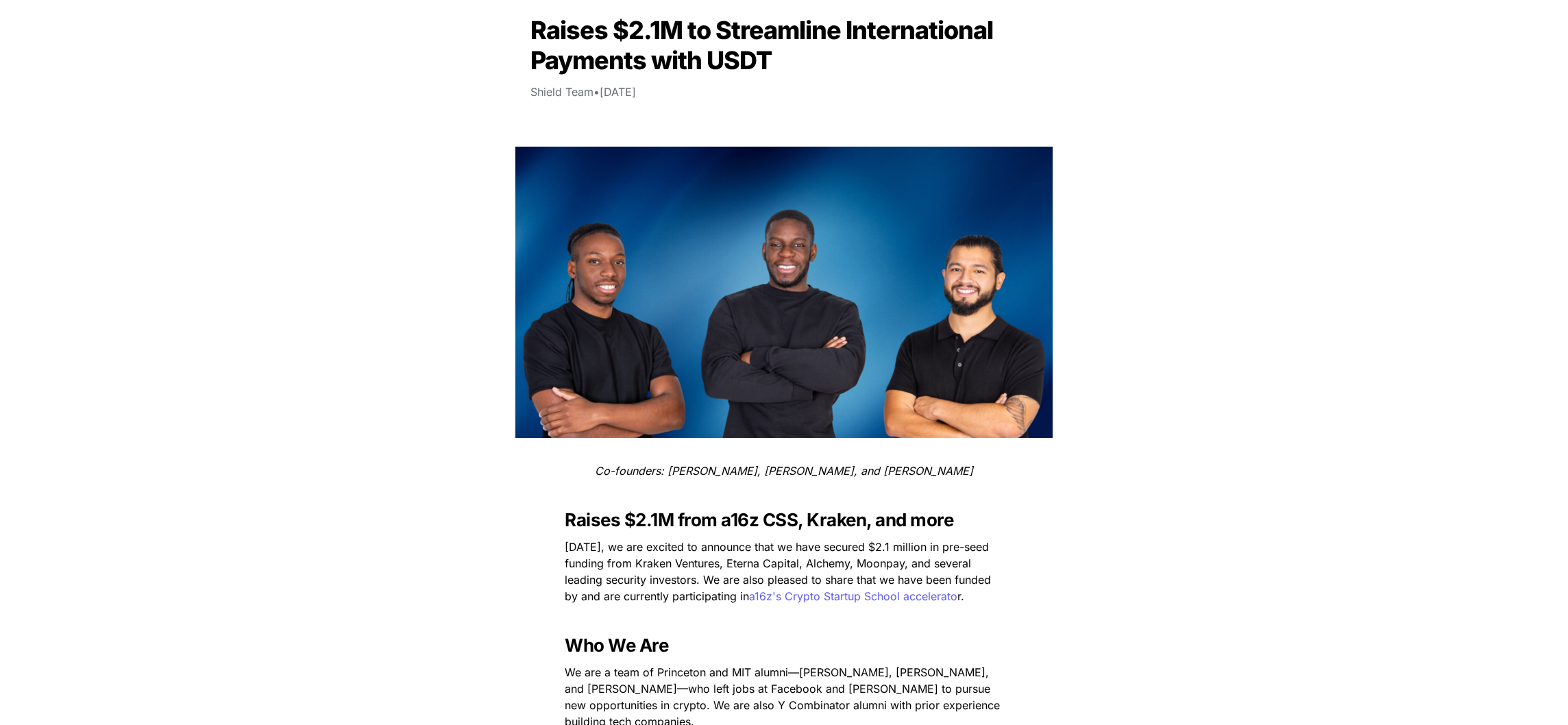
click at [803, 545] on span "Today, we are excited to announce that we have secured $2.1 million in pre-seed…" at bounding box center [780, 572] width 430 height 63
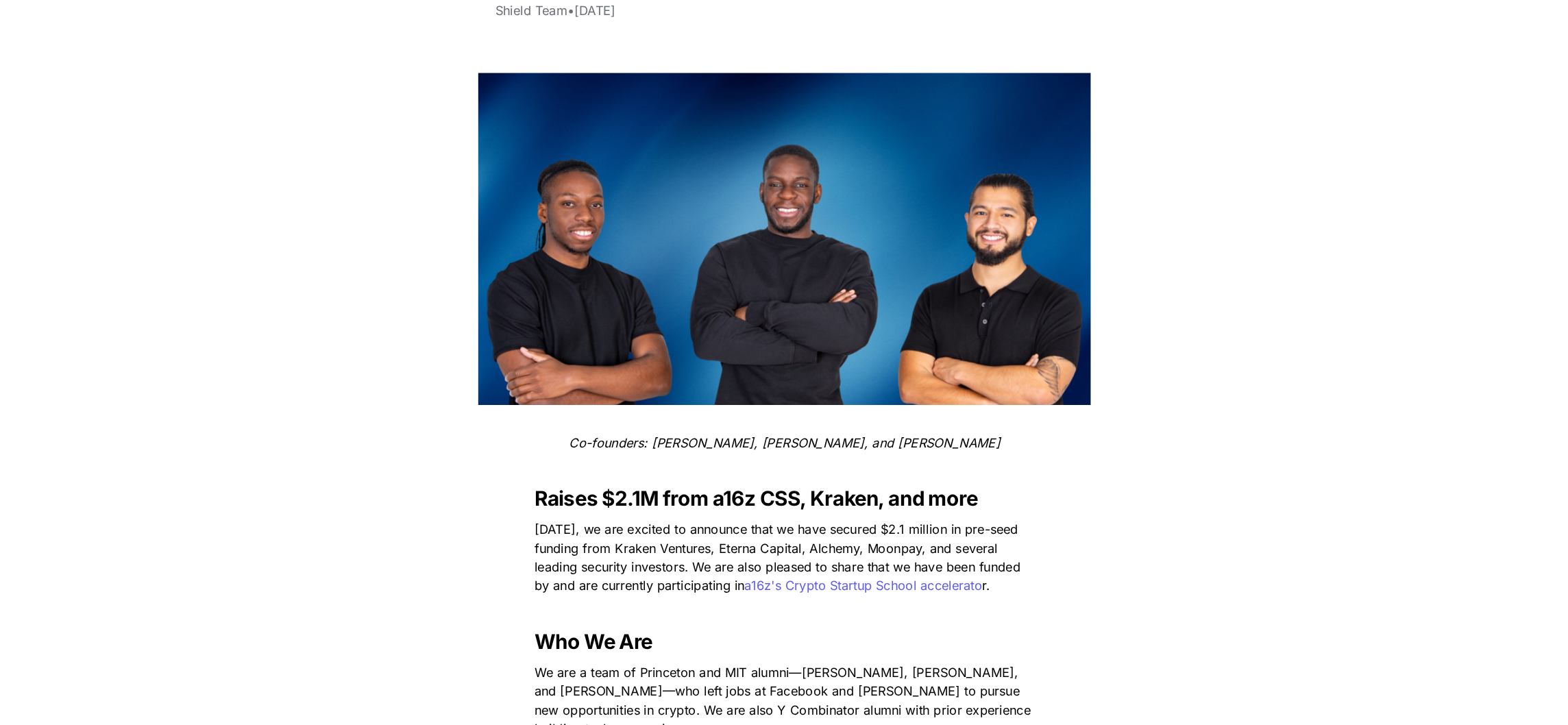
scroll to position [78, 0]
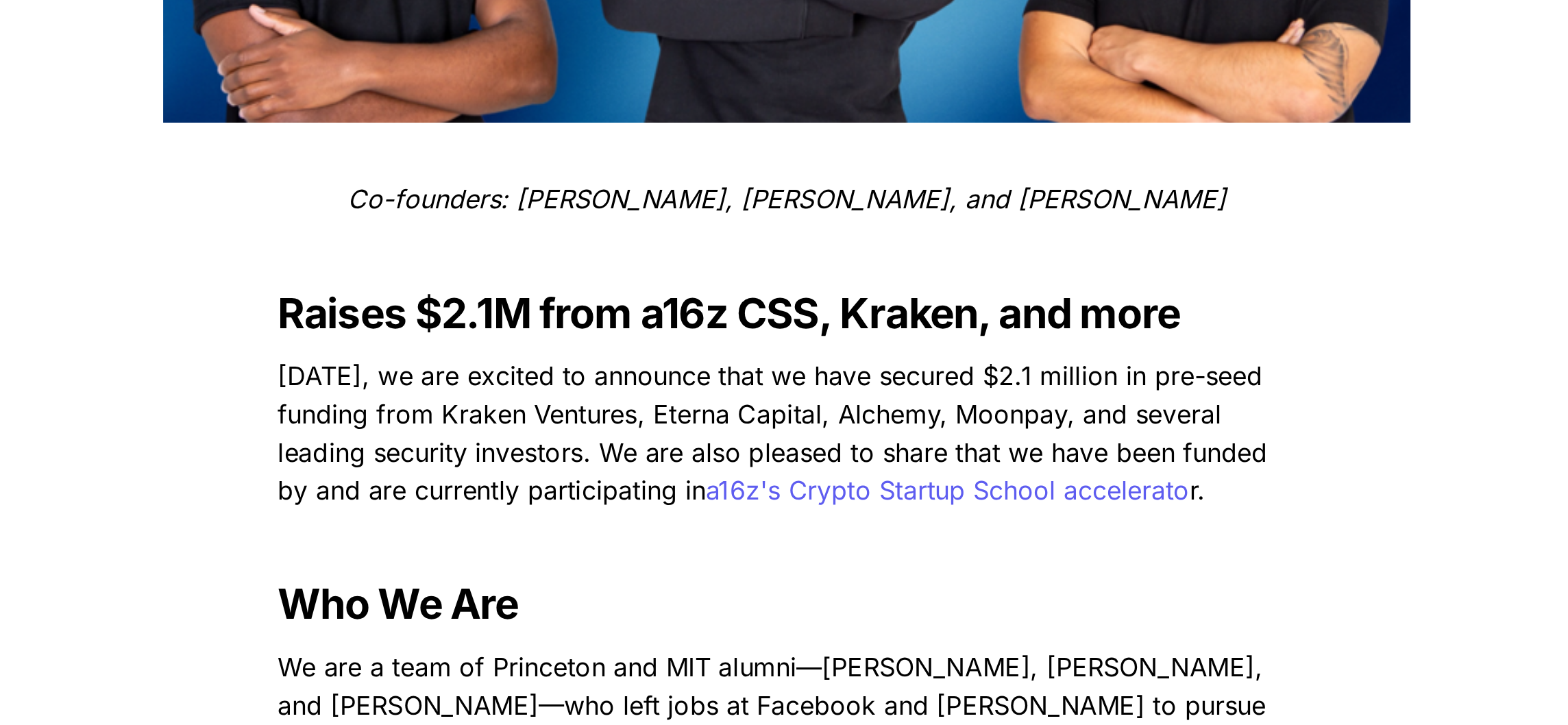
click at [789, 632] on h3 "Who We Are" at bounding box center [783, 647] width 480 height 32
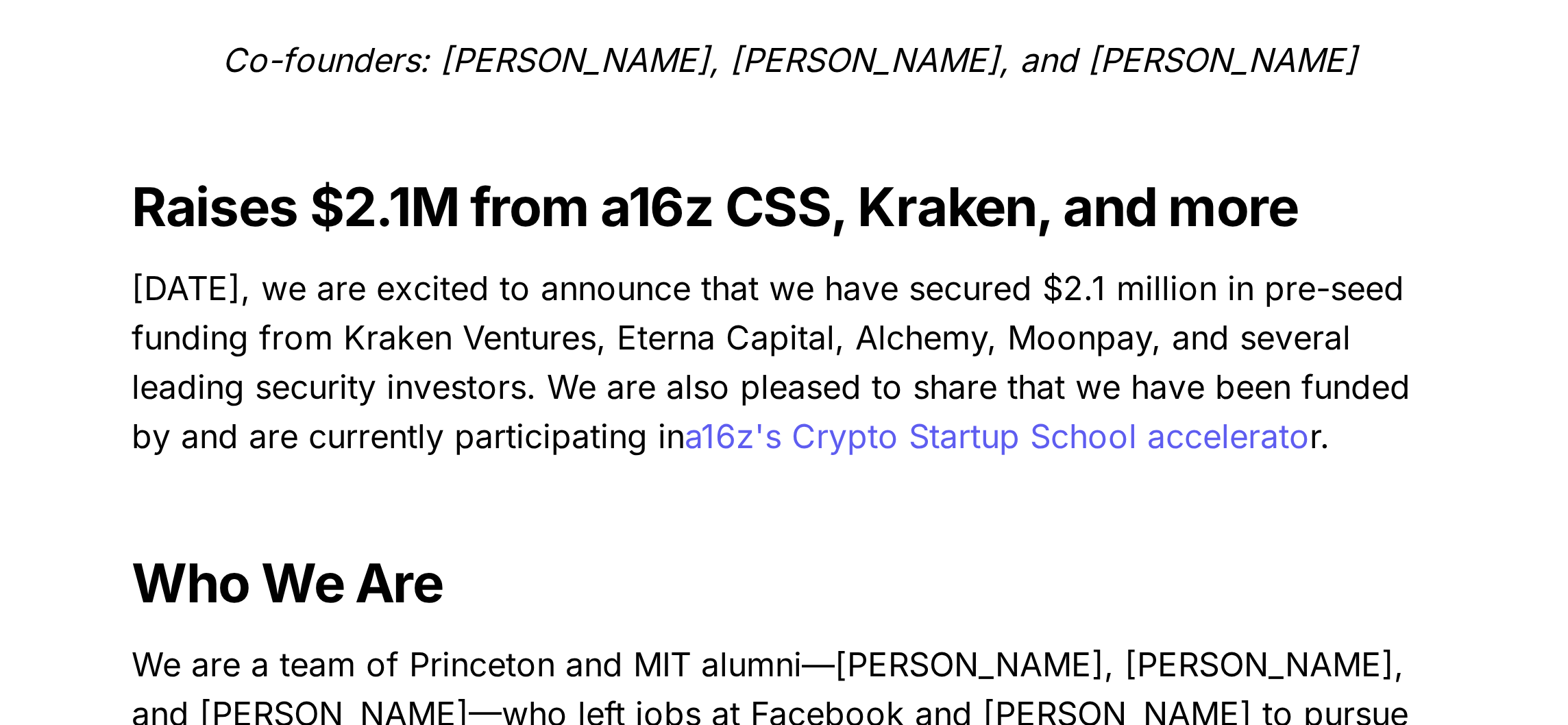
click at [788, 634] on h3 "Who We Are" at bounding box center [783, 647] width 480 height 32
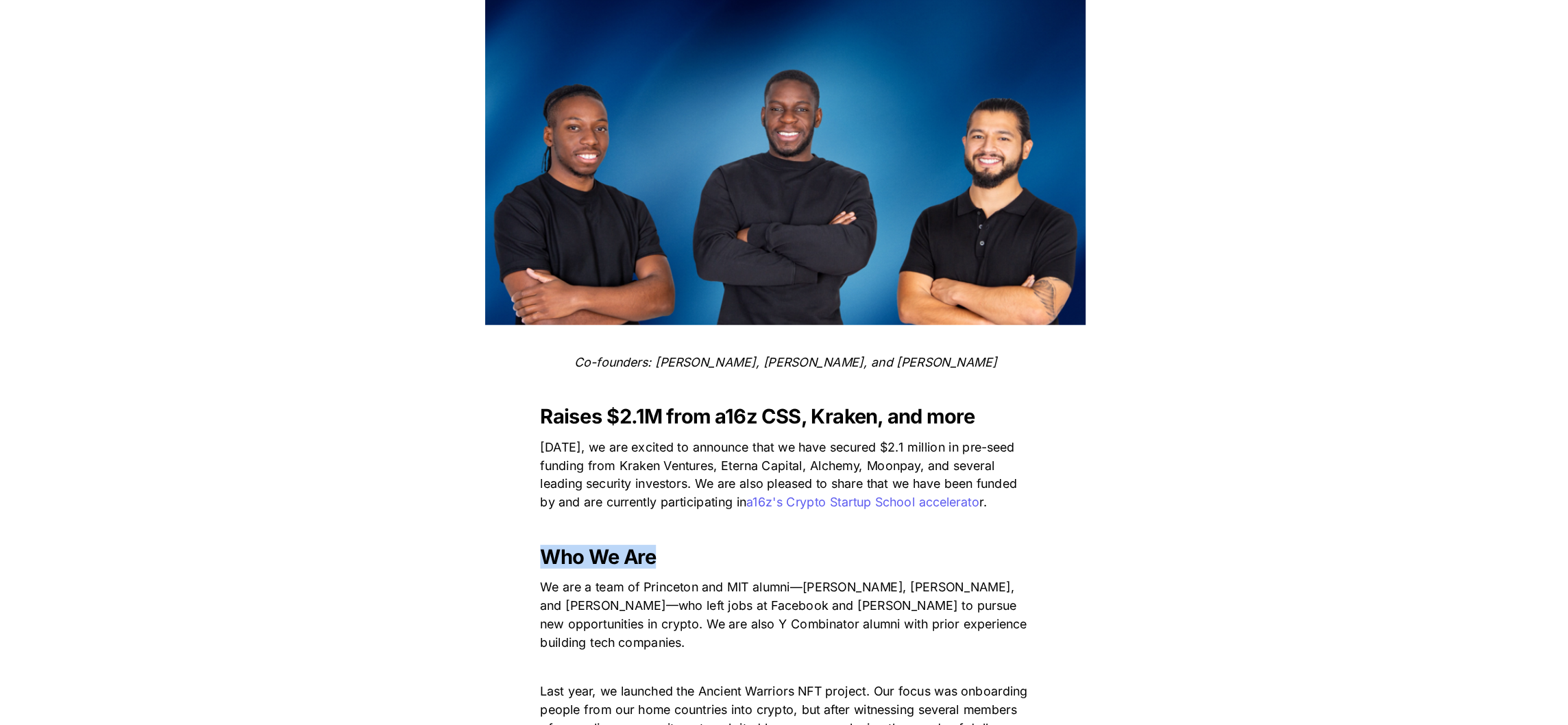
scroll to position [169, 0]
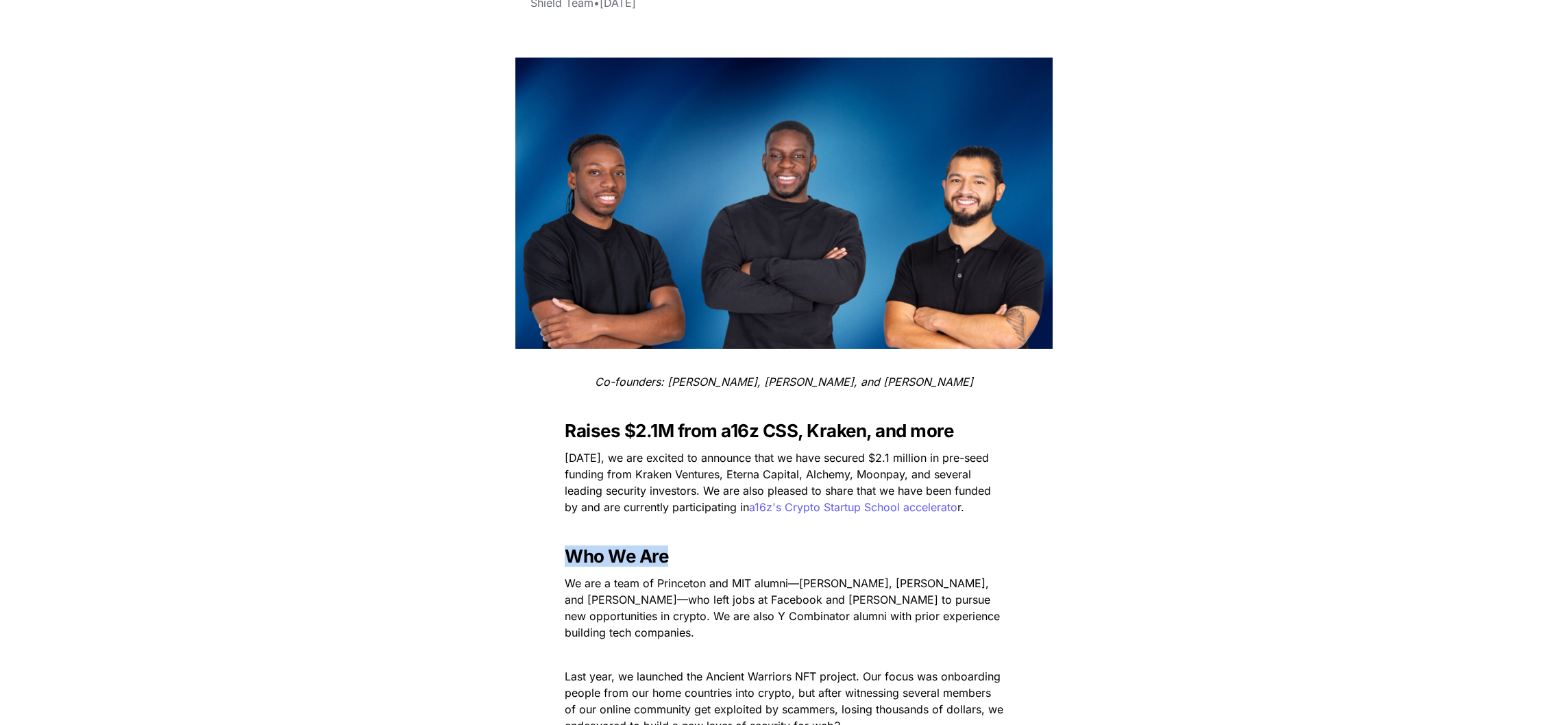
click at [781, 471] on span "Today, we are excited to announce that we have secured $2.1 million in pre-seed…" at bounding box center [780, 482] width 430 height 63
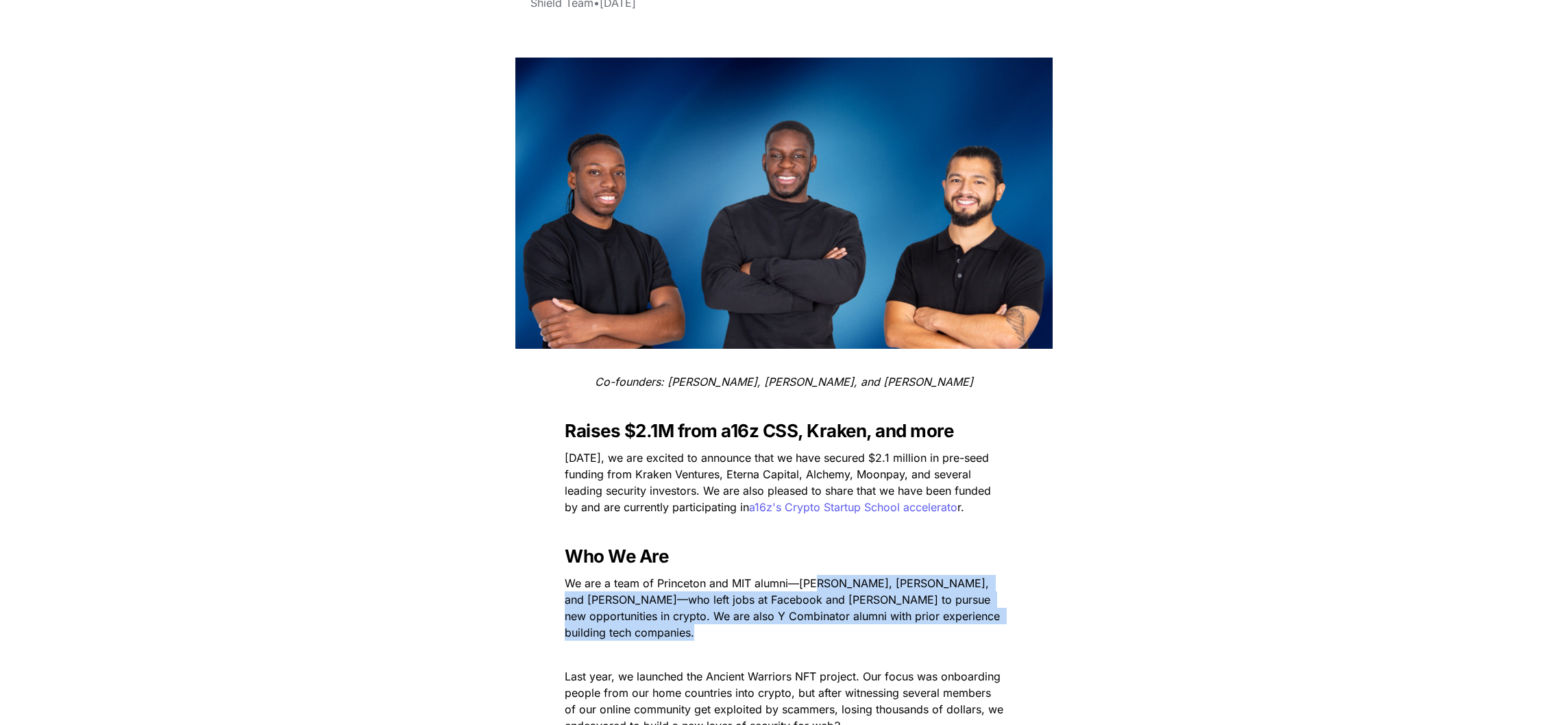
drag, startPoint x: 821, startPoint y: 632, endPoint x: 821, endPoint y: 577, distance: 55.0
click at [821, 577] on span "—Emmanuel Udotong, Luis Carchi, and Isaiah Udotong—" at bounding box center [778, 592] width 427 height 30
drag, startPoint x: 821, startPoint y: 577, endPoint x: 821, endPoint y: 631, distance: 54.0
click at [821, 631] on p "We are a team of Princeton and MIT alumni —Emmanuel Udotong, Luis Carchi, and I…" at bounding box center [783, 608] width 480 height 72
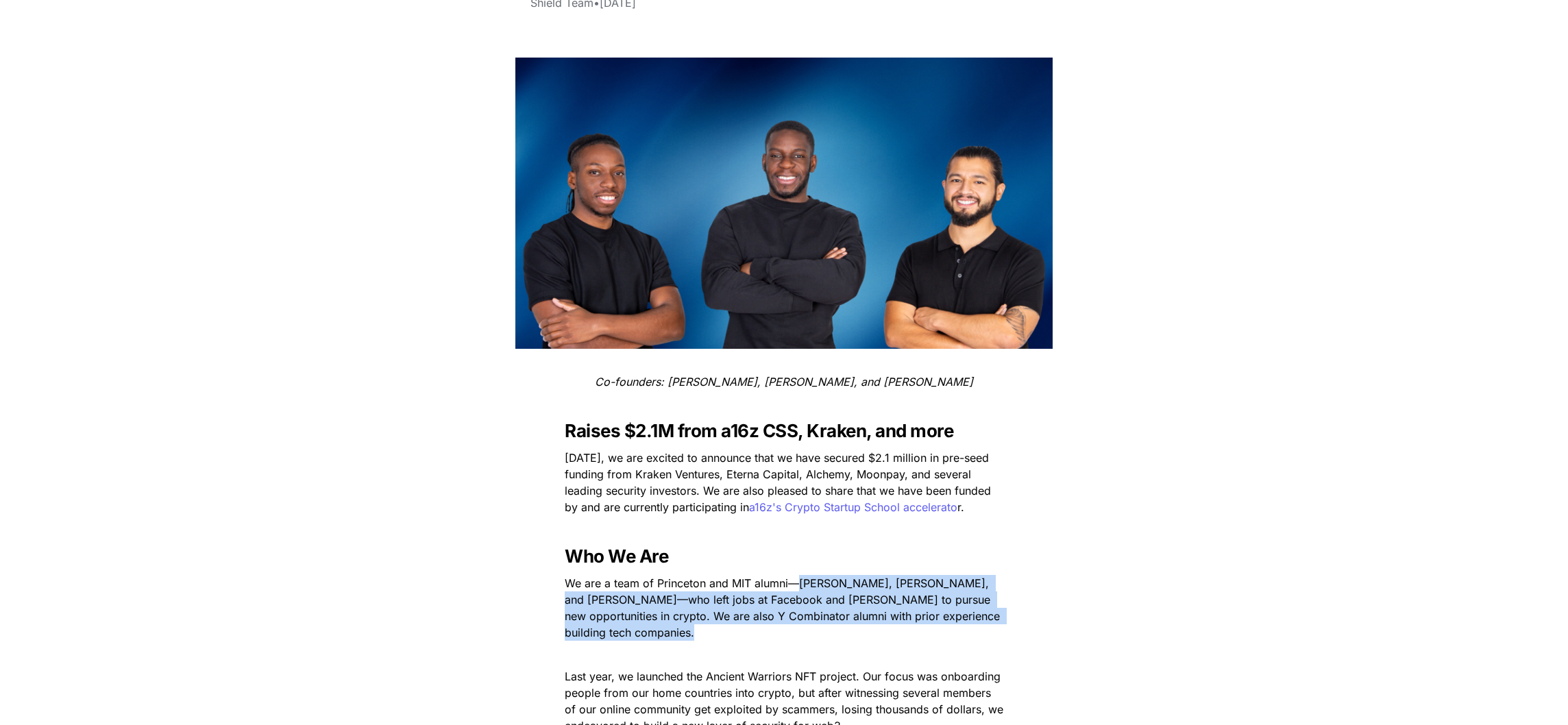
click at [821, 631] on p "We are a team of Princeton and MIT alumni —Emmanuel Udotong, Luis Carchi, and I…" at bounding box center [783, 608] width 480 height 72
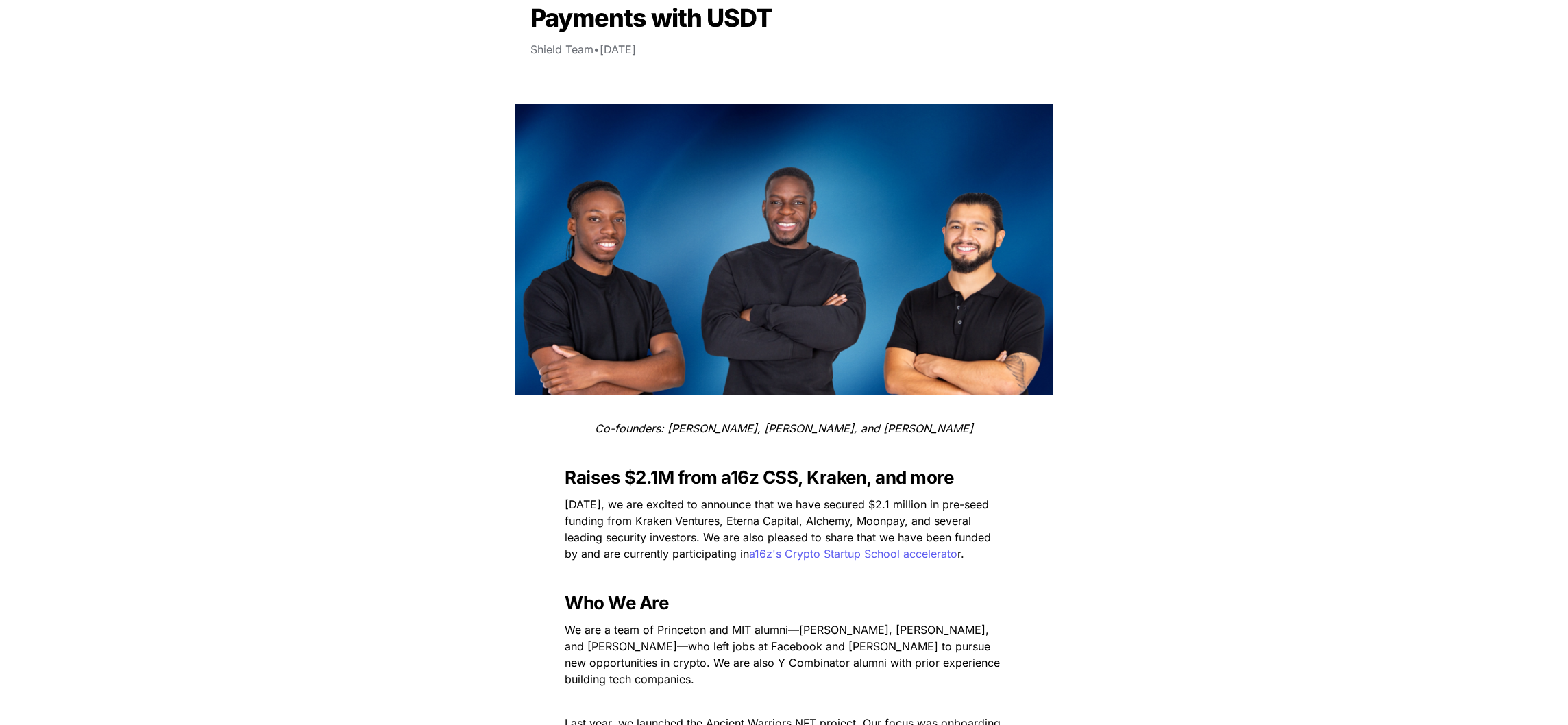
scroll to position [280, 0]
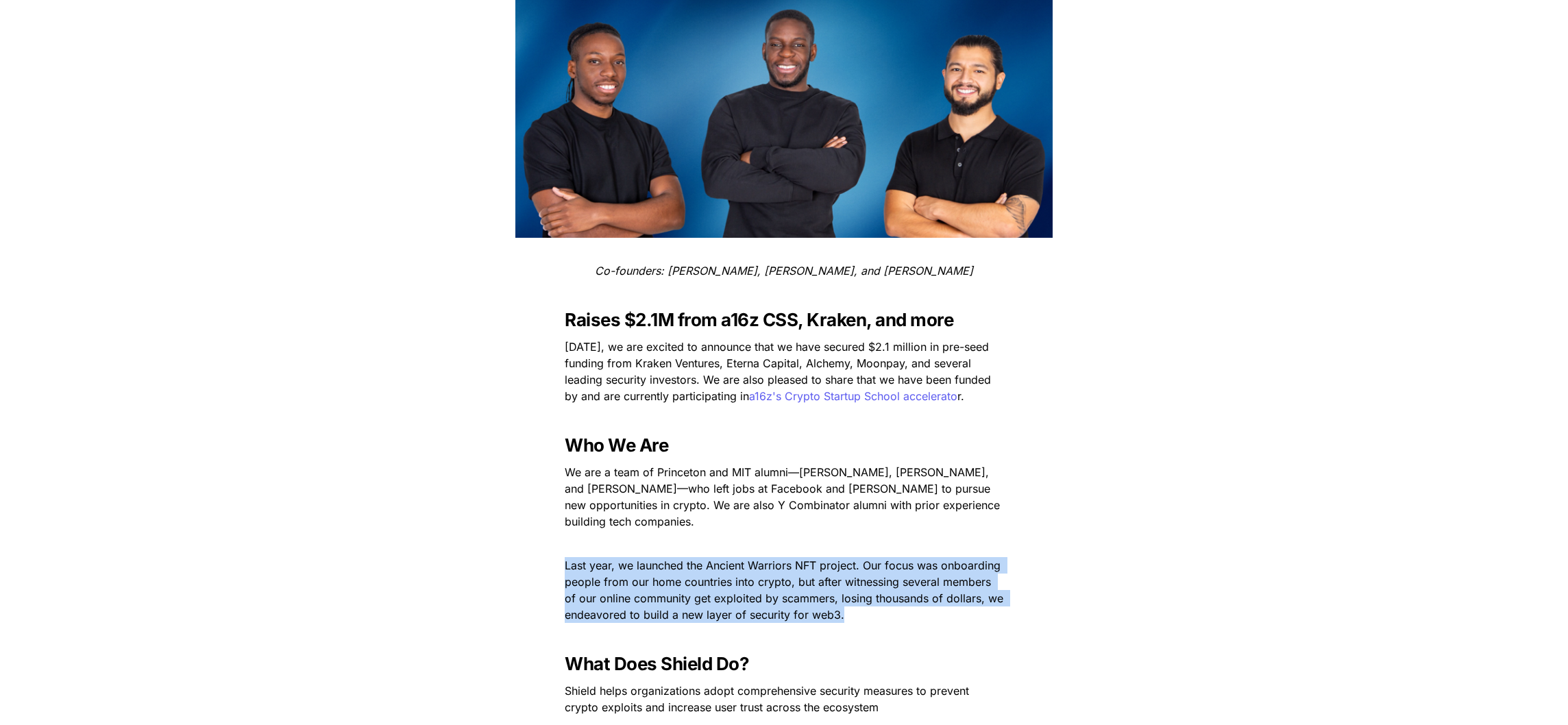
drag, startPoint x: 862, startPoint y: 604, endPoint x: 855, endPoint y: 535, distance: 69.4
click at [855, 535] on p at bounding box center [783, 544] width 480 height 22
drag, startPoint x: 855, startPoint y: 535, endPoint x: 855, endPoint y: 626, distance: 91.0
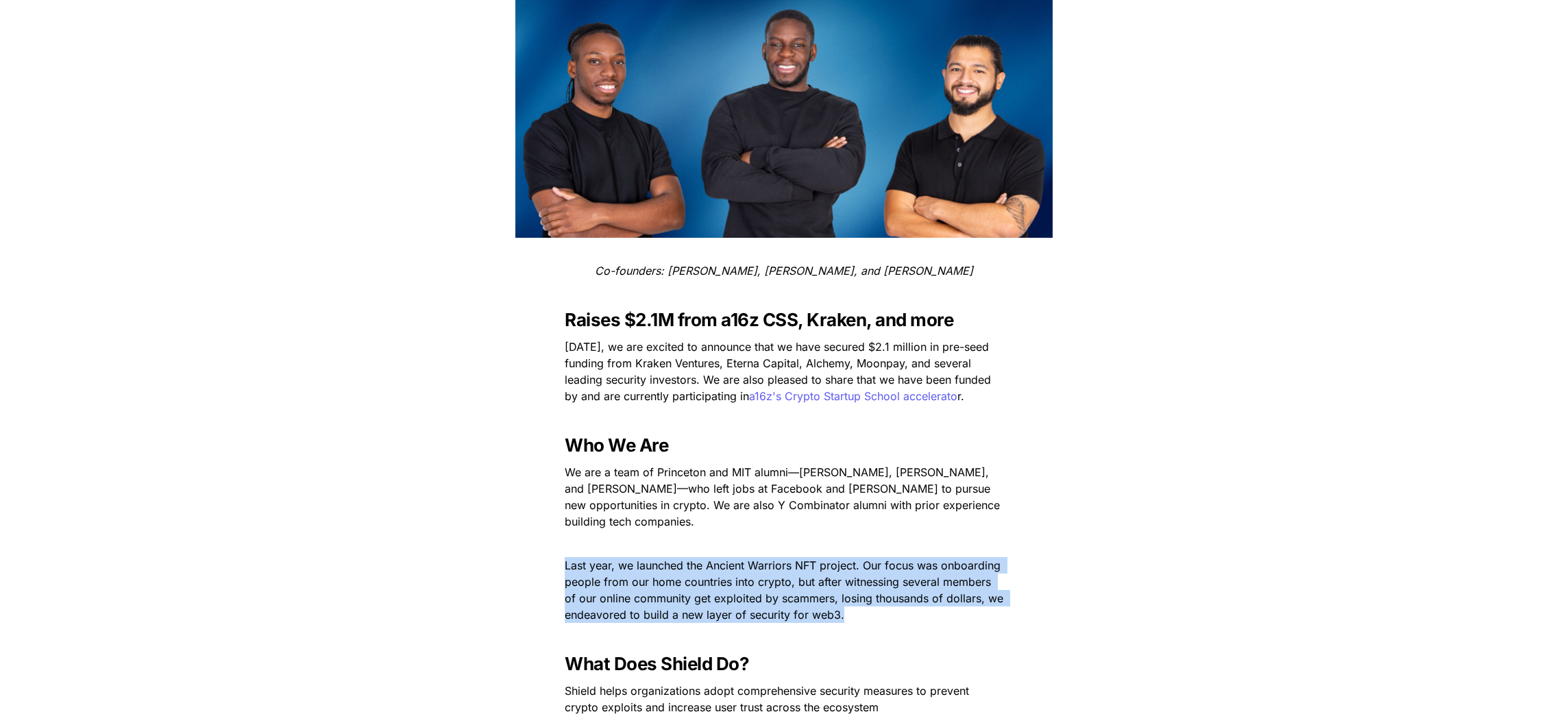
click at [855, 626] on p at bounding box center [783, 636] width 480 height 22
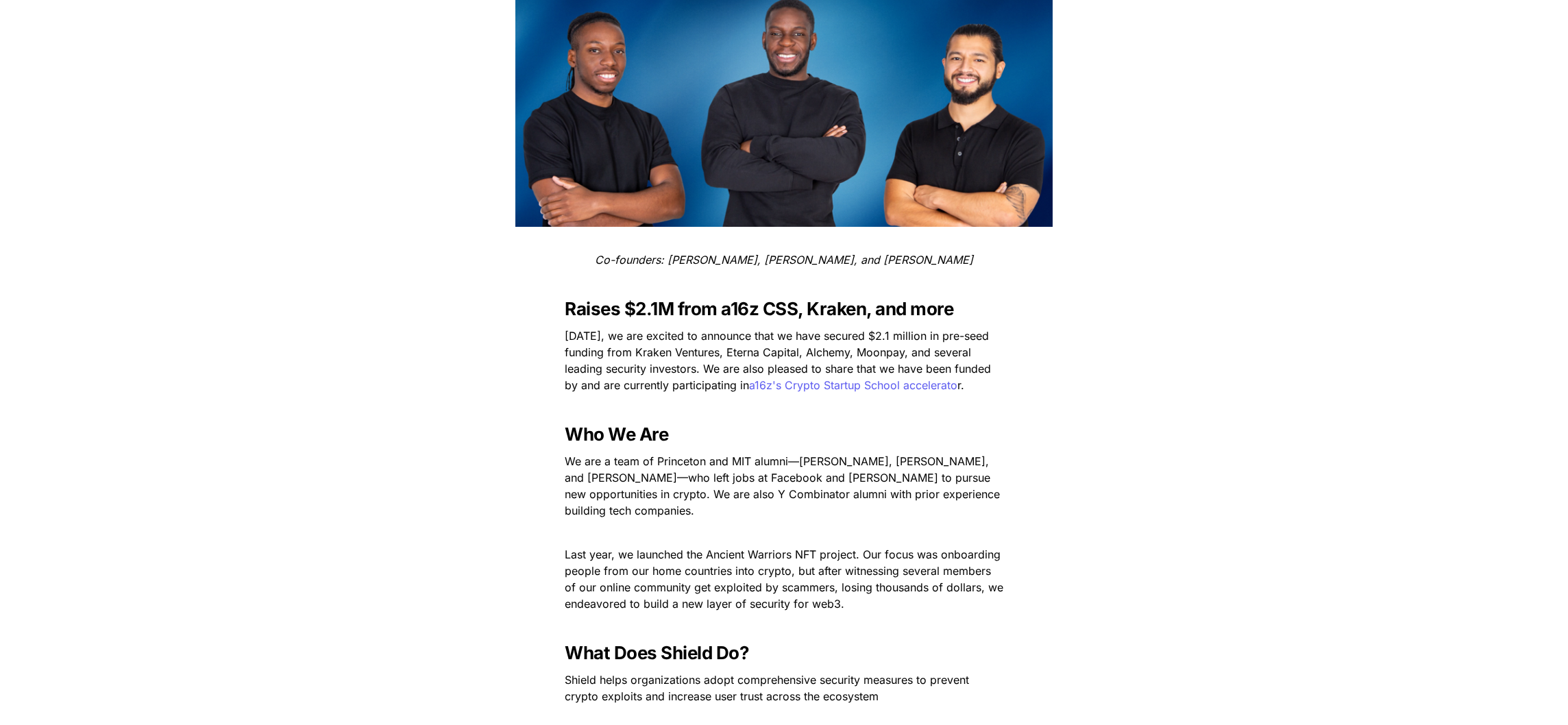
scroll to position [294, 0]
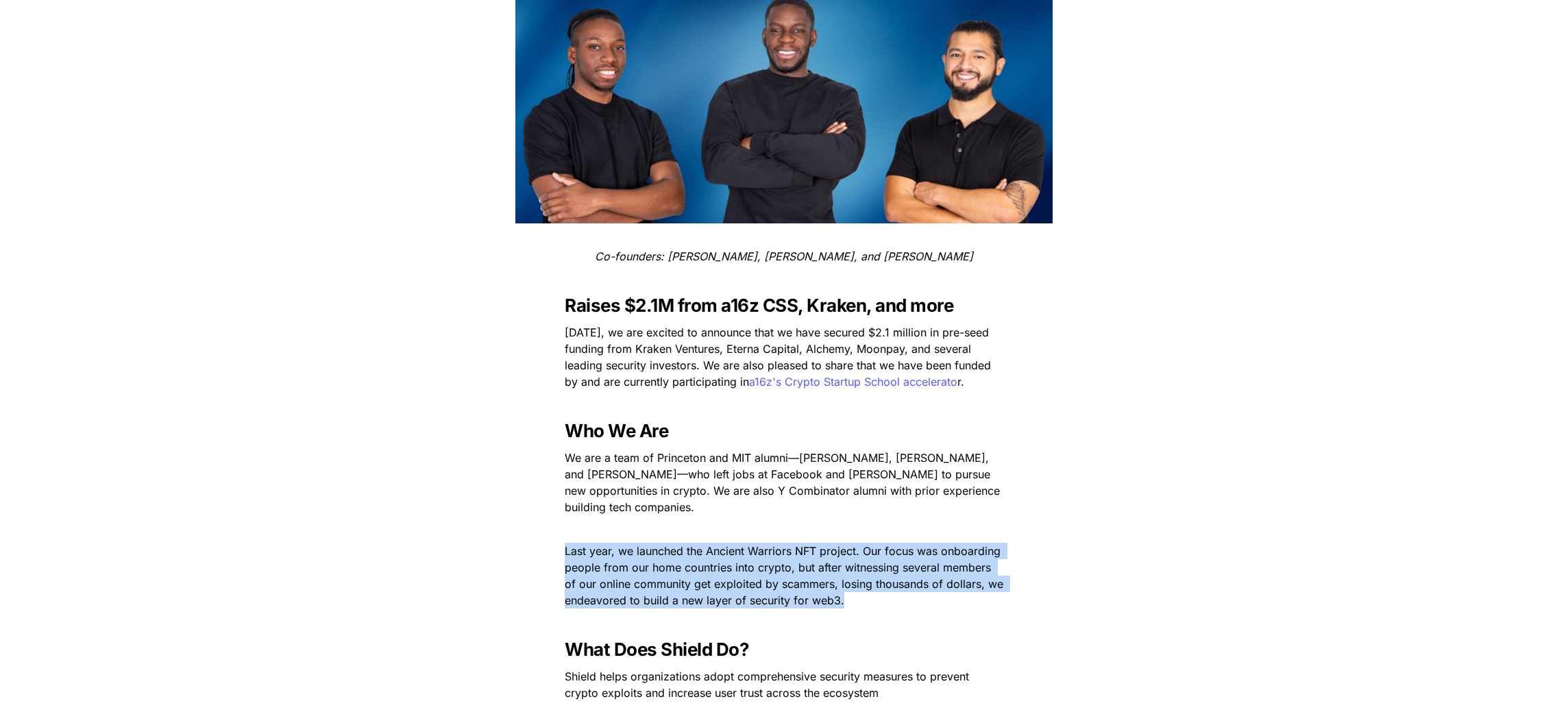
drag, startPoint x: 855, startPoint y: 626, endPoint x: 854, endPoint y: 523, distance: 103.0
click at [854, 523] on p at bounding box center [783, 529] width 480 height 22
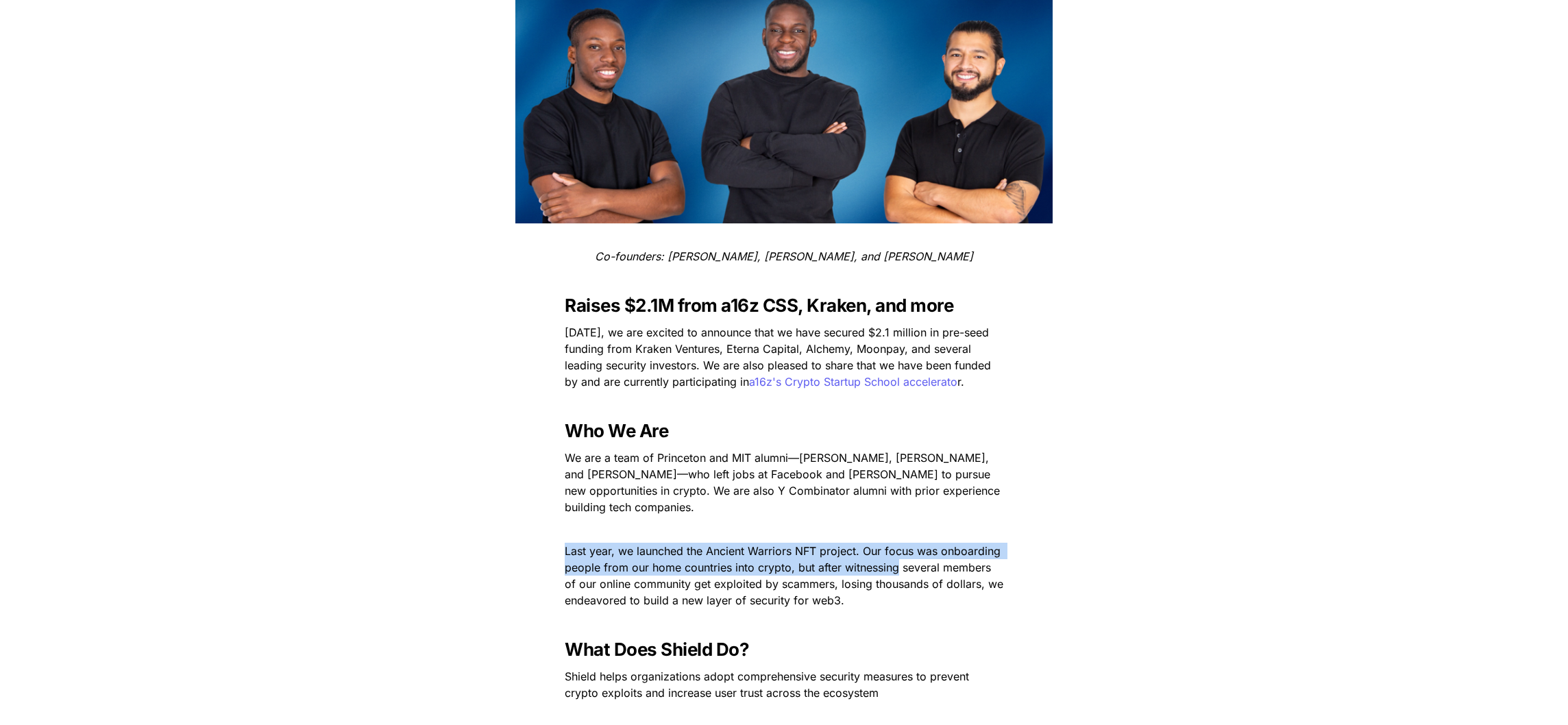
drag, startPoint x: 854, startPoint y: 523, endPoint x: 854, endPoint y: 575, distance: 52.0
click at [851, 595] on p "Last year, we launched the Ancient Warriors NFT project. Our focus was onboardi…" at bounding box center [783, 576] width 480 height 72
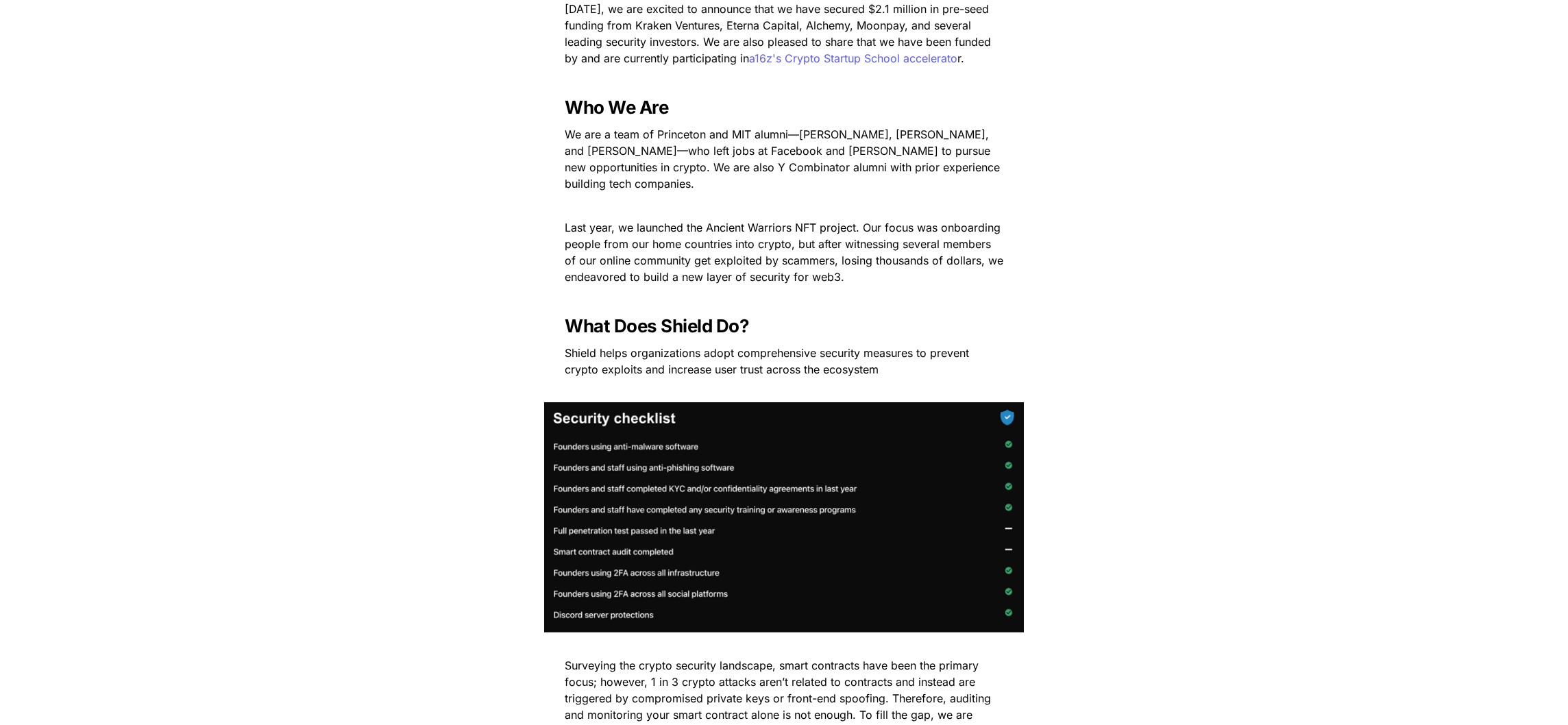
scroll to position [0, 0]
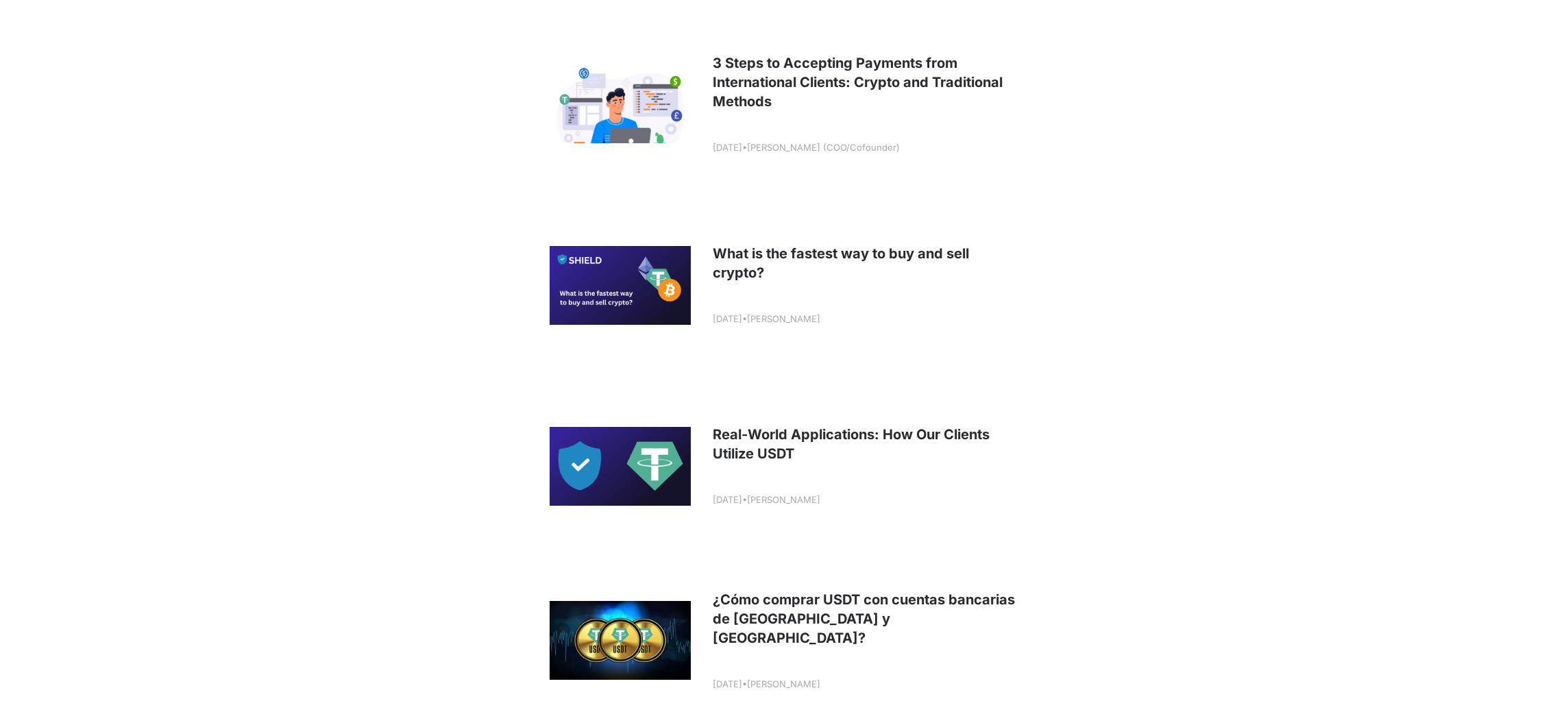
scroll to position [1780, 0]
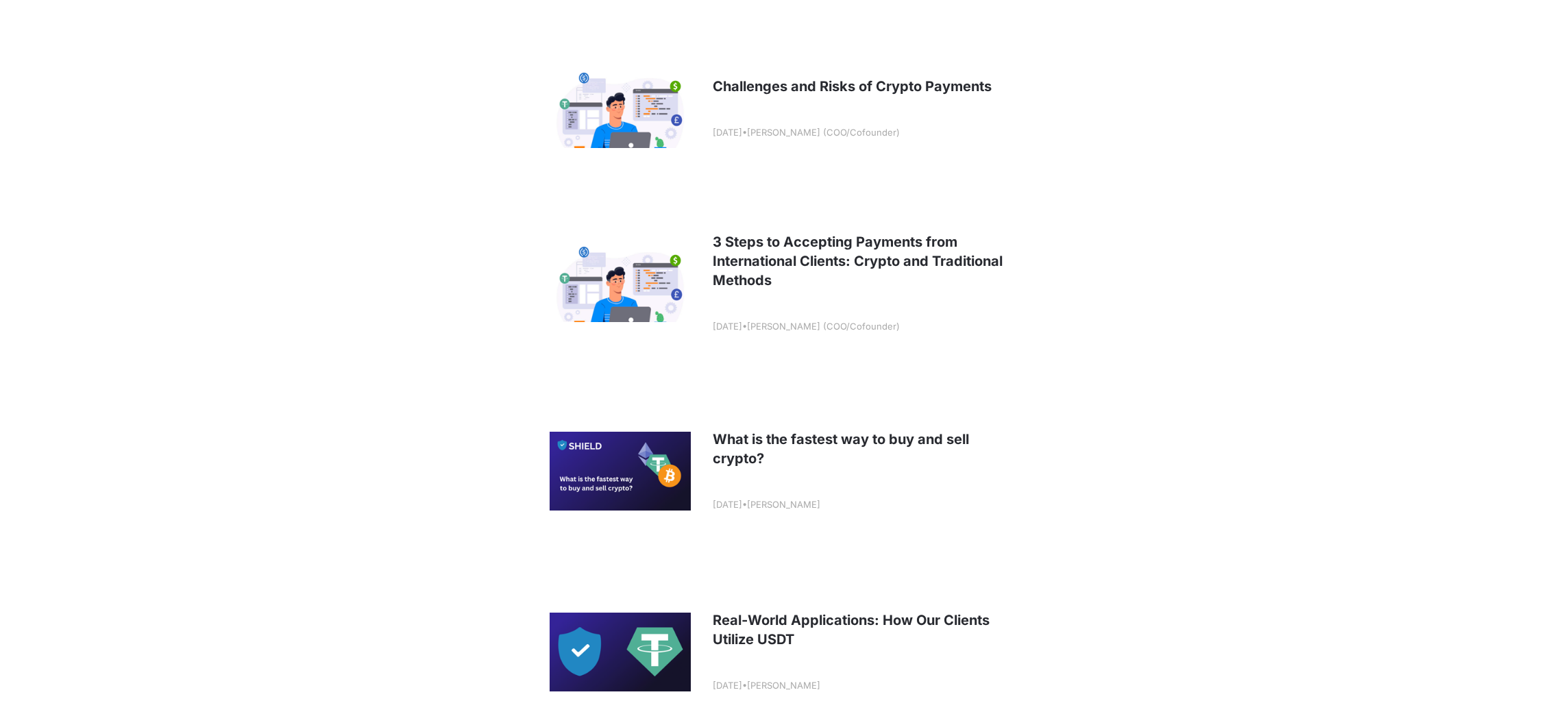
click at [749, 268] on link at bounding box center [784, 283] width 507 height 170
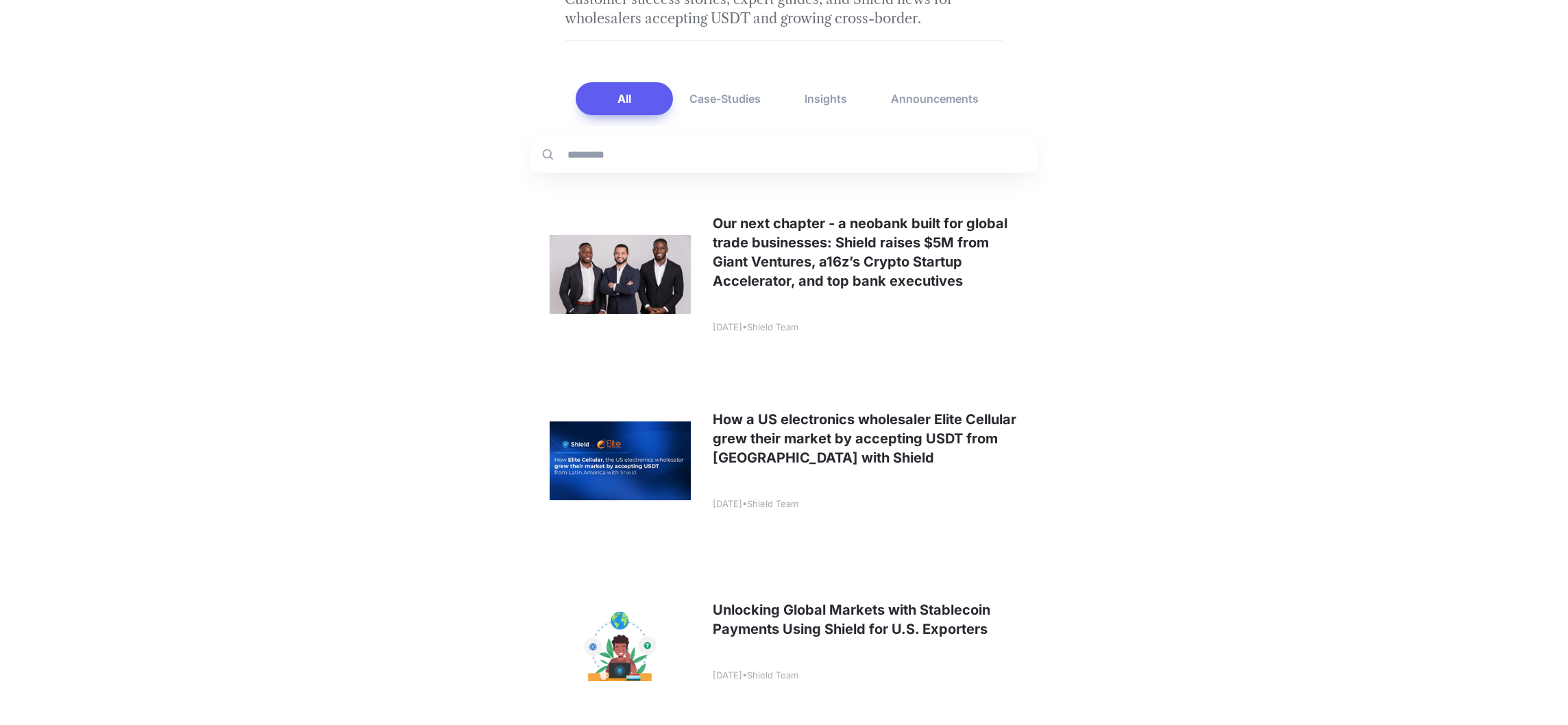
scroll to position [97, 0]
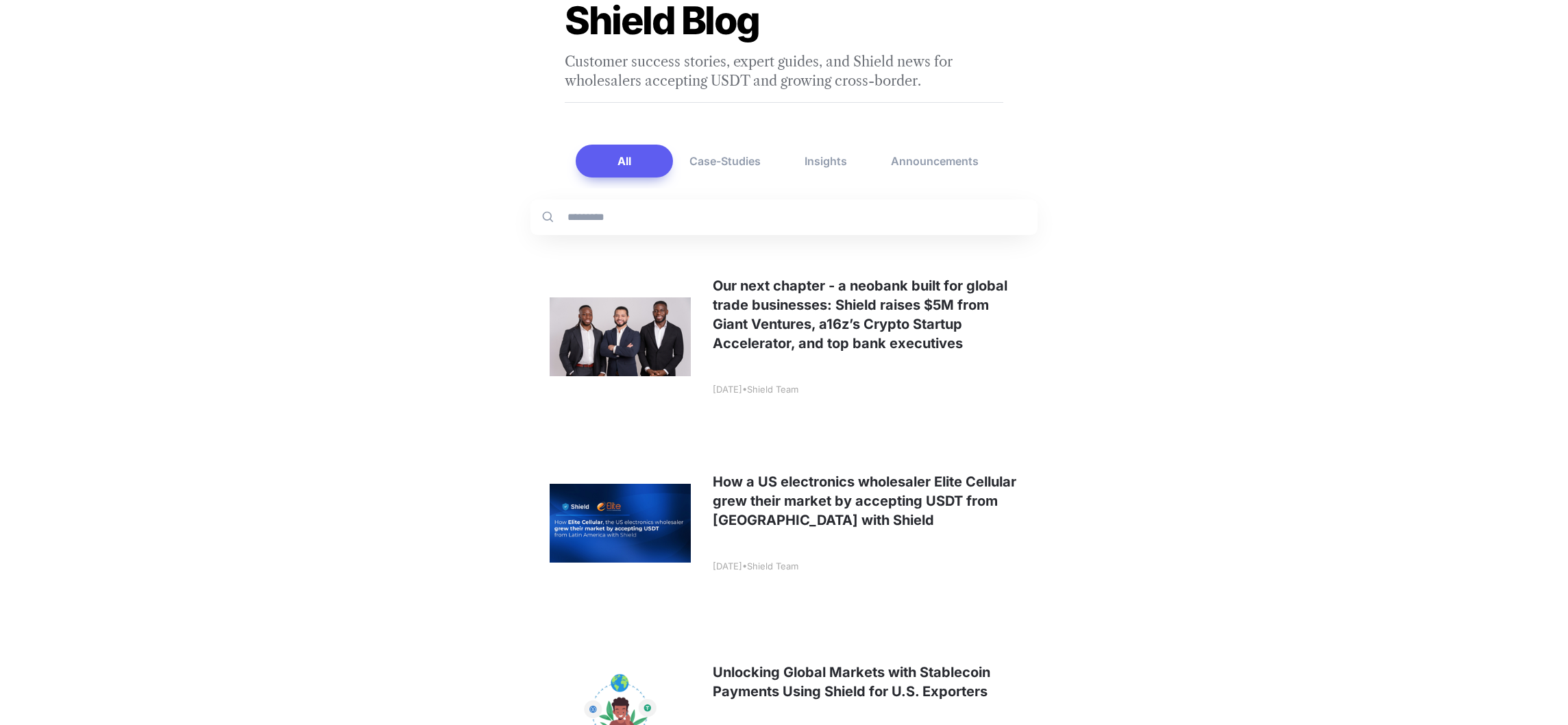
click at [749, 268] on link at bounding box center [784, 336] width 507 height 181
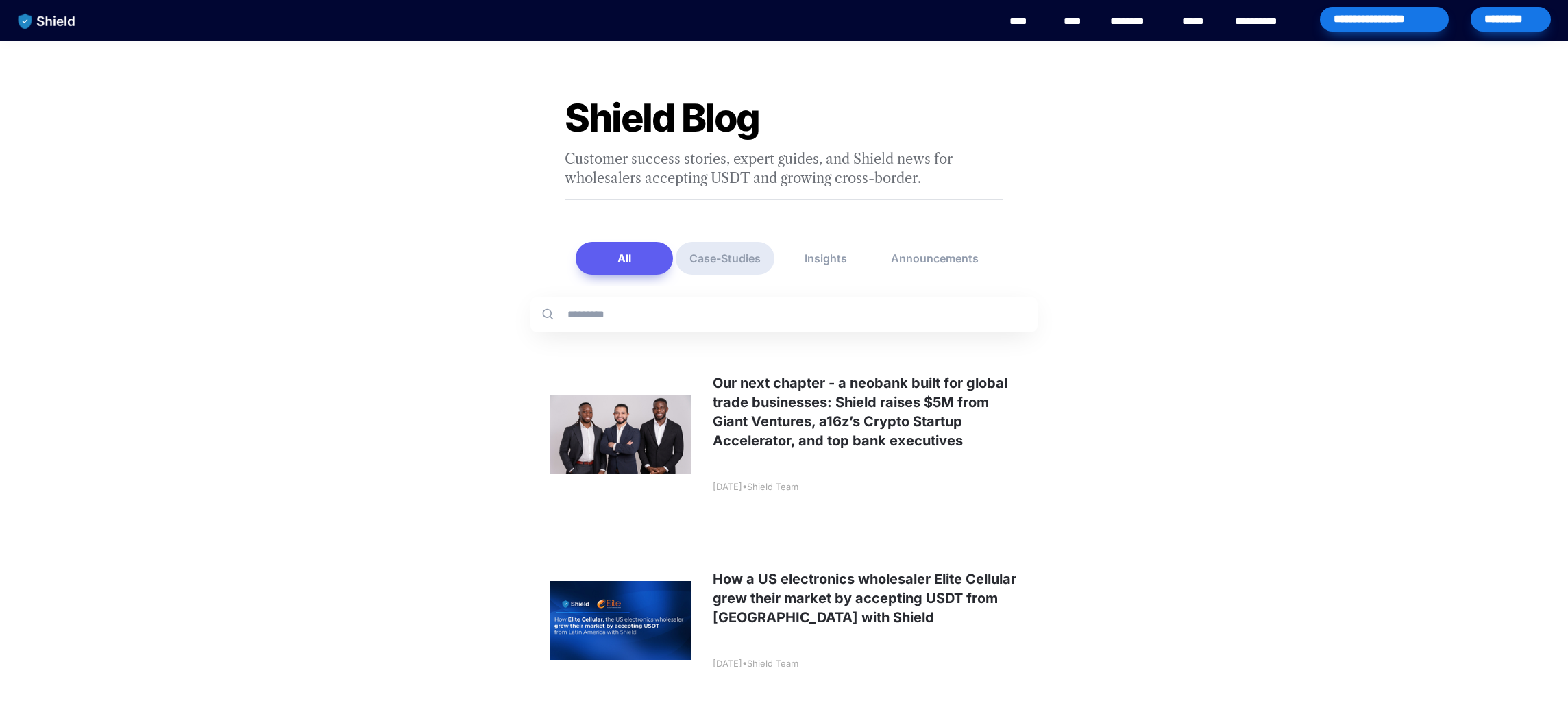
click at [738, 247] on button "Case-Studies" at bounding box center [725, 258] width 99 height 33
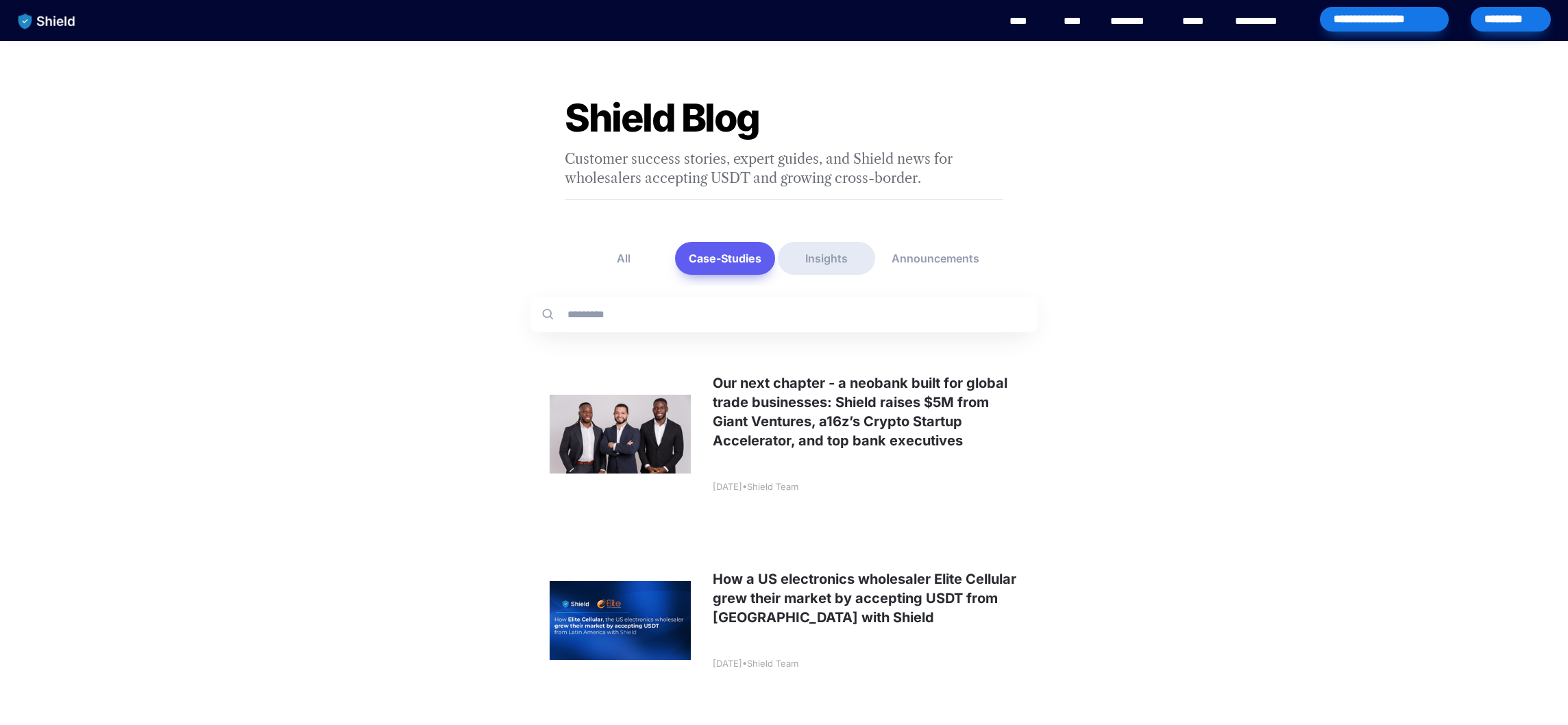
click at [814, 250] on button "Insights" at bounding box center [826, 258] width 97 height 33
